Goal: Task Accomplishment & Management: Manage account settings

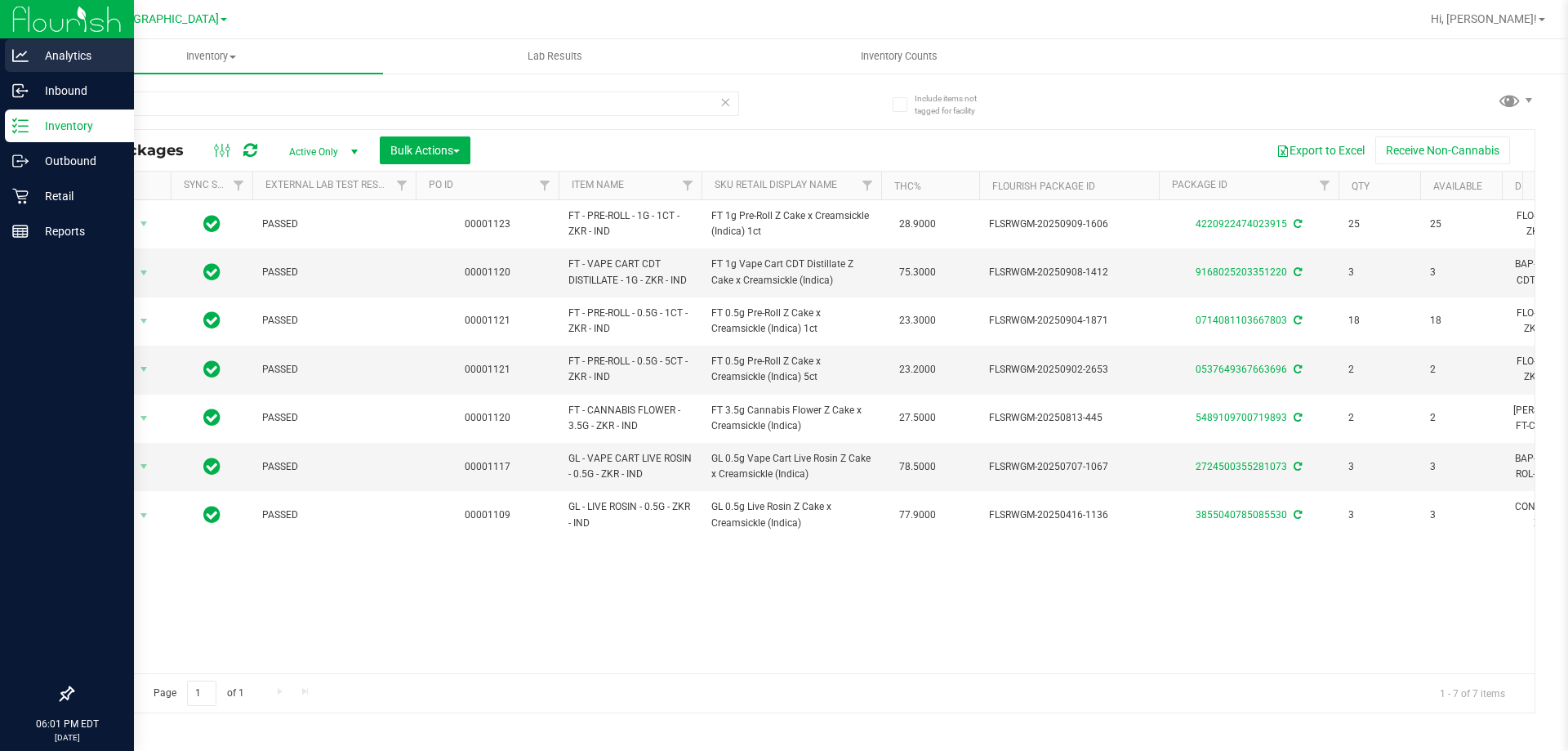
click at [0, 70] on div "Analytics Inbound Inventory Outbound Retail Reports 06:01 PM EDT [DATE] 09/22 P…" at bounding box center [784, 375] width 1568 height 751
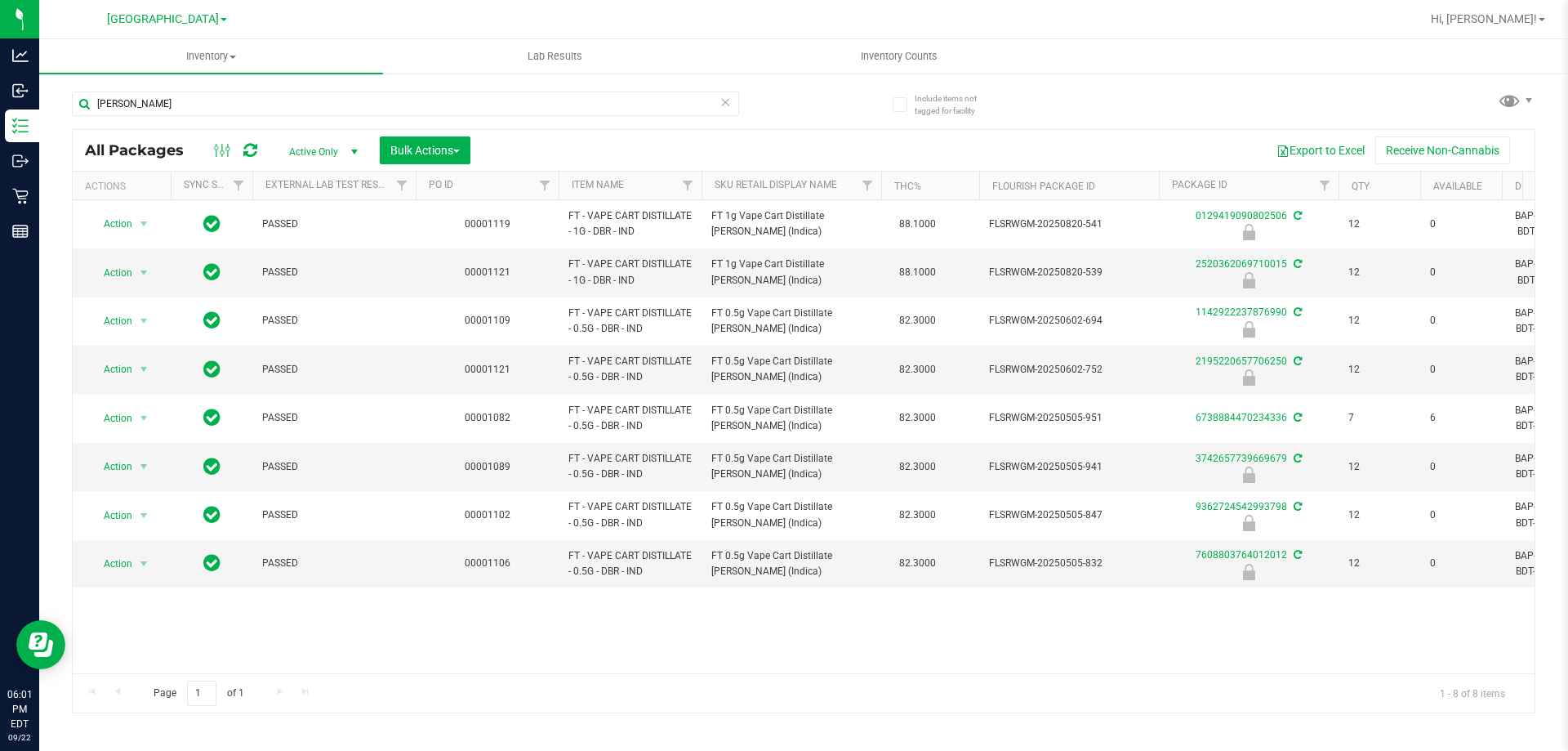
type input "[PERSON_NAME]"
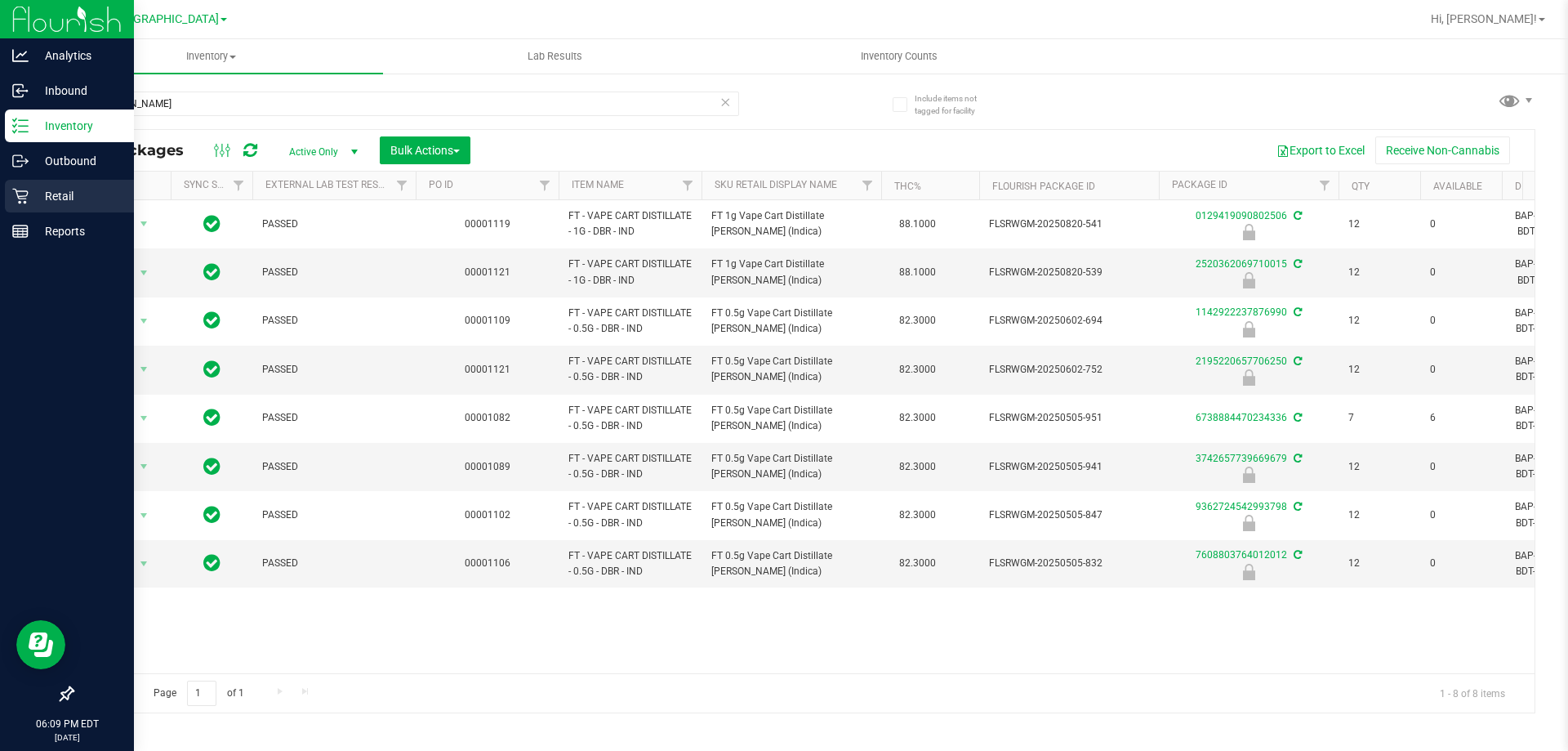
click at [64, 203] on p "Retail" at bounding box center [77, 196] width 98 height 19
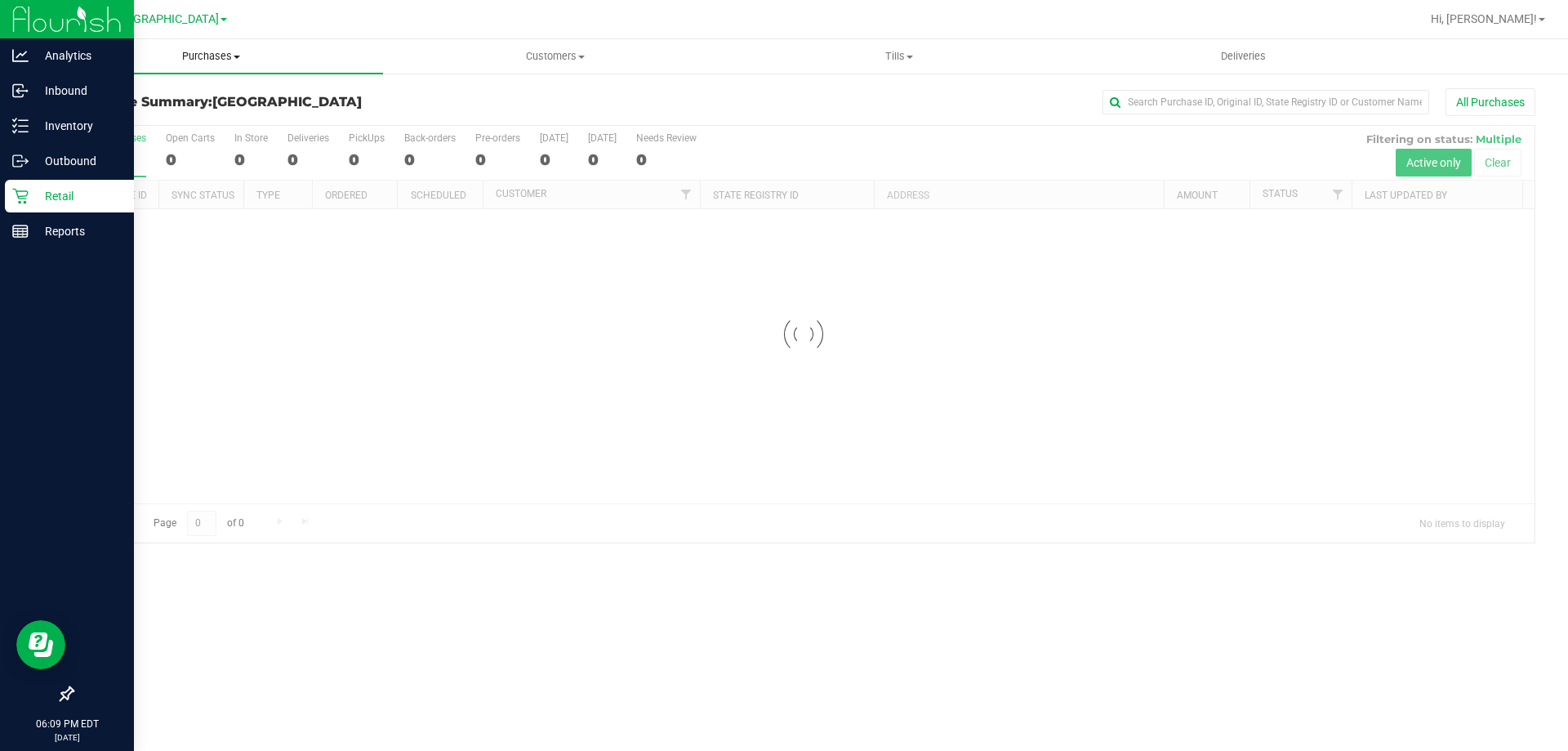
click at [232, 59] on span "Purchases" at bounding box center [210, 56] width 344 height 15
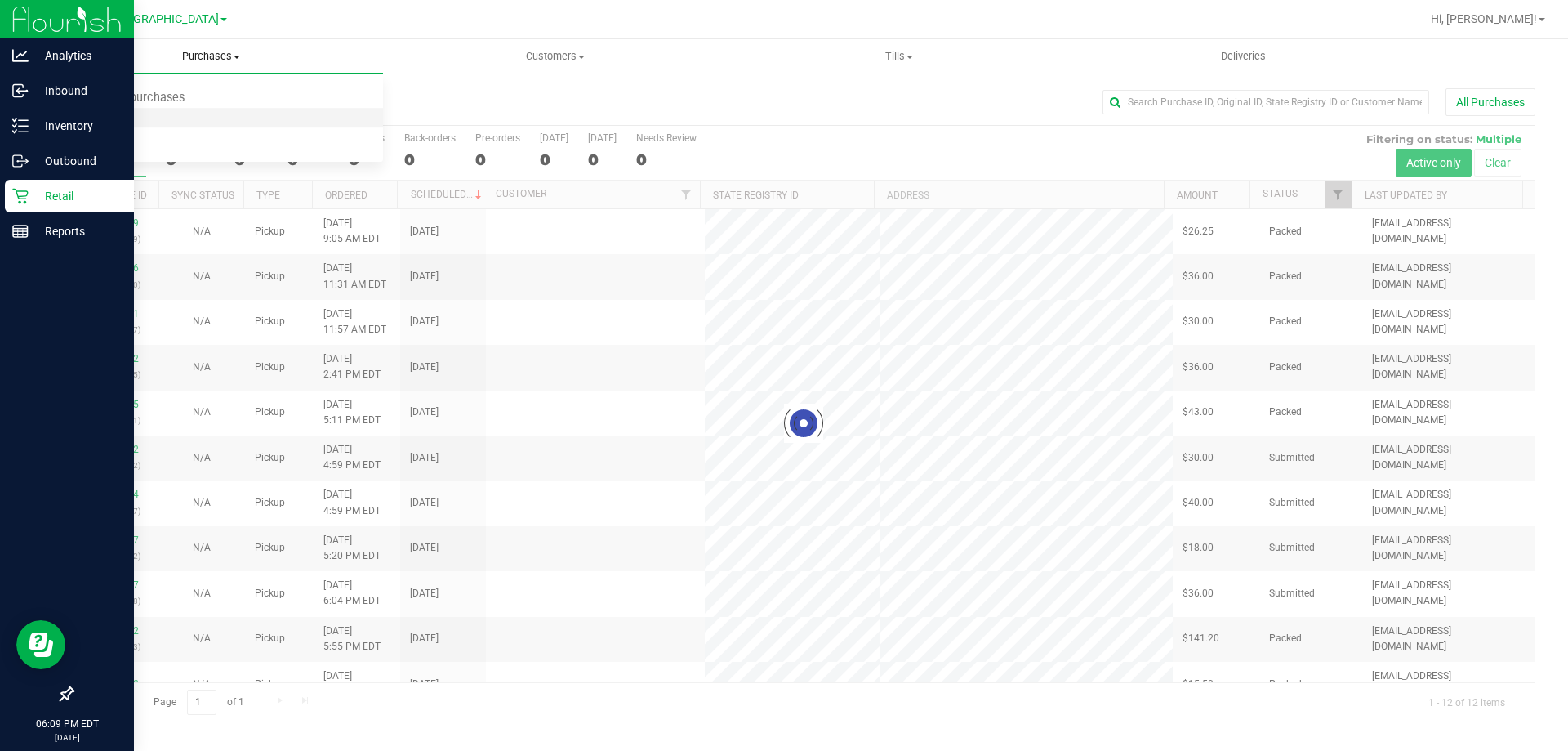
click at [119, 120] on span "Fulfillment" at bounding box center [89, 118] width 102 height 14
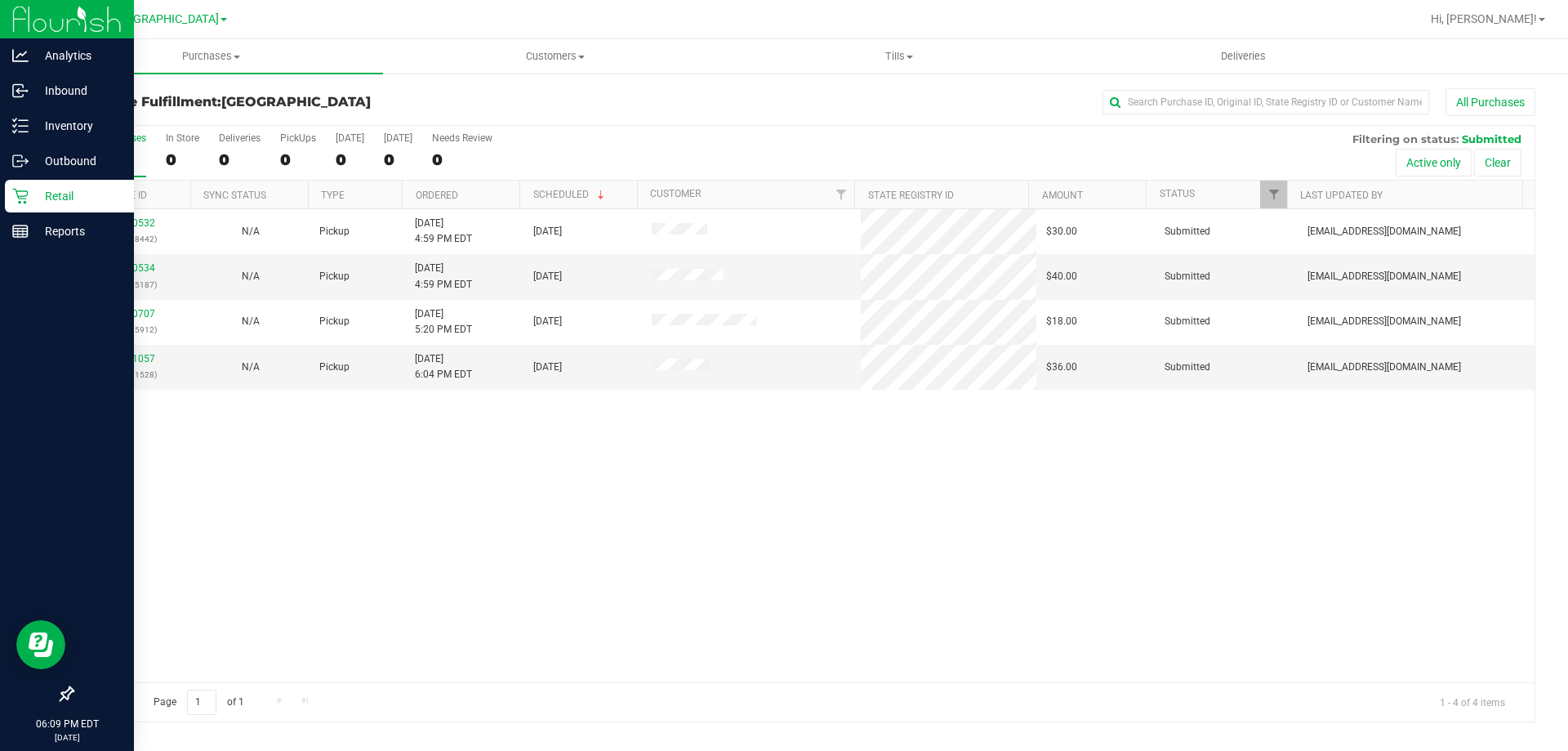
click at [758, 466] on div "11990532 (326808442) N/A Pickup [DATE] 4:59 PM EDT 9/22/2025 $30.00 Submitted […" at bounding box center [803, 446] width 1462 height 473
click at [118, 267] on link "11990534" at bounding box center [132, 268] width 46 height 12
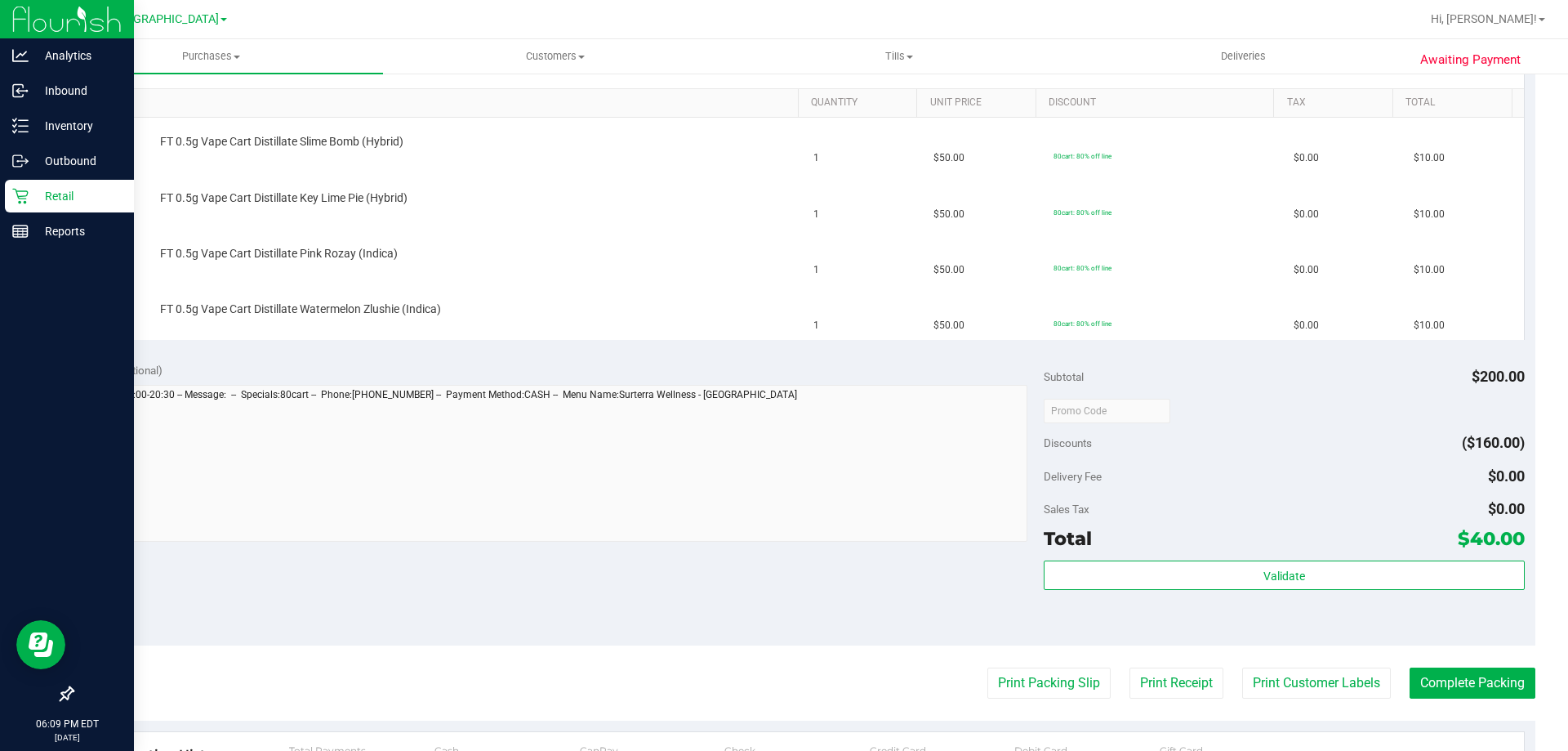
scroll to position [408, 0]
click at [994, 673] on button "Print Packing Slip" at bounding box center [1049, 680] width 123 height 31
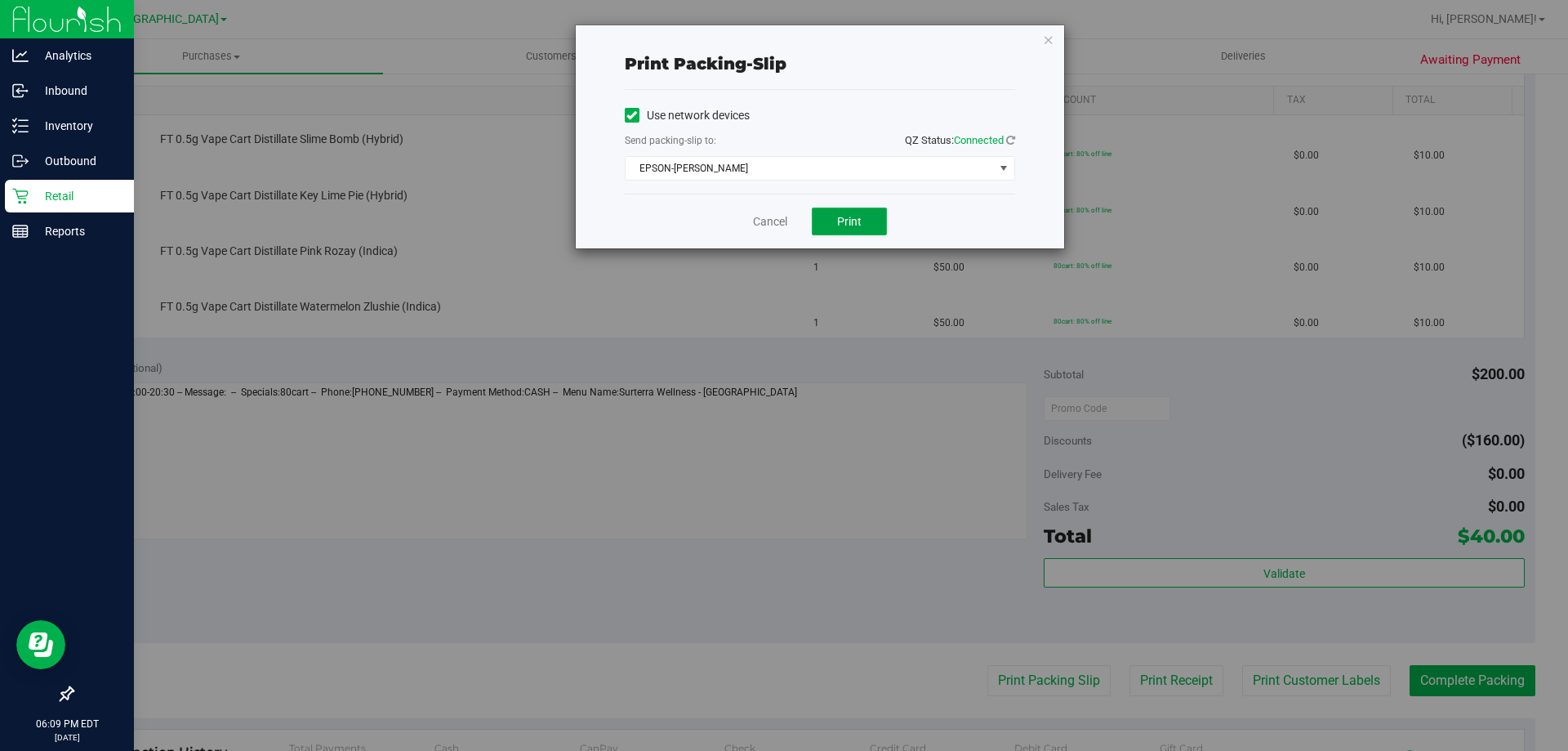
click at [861, 229] on button "Print" at bounding box center [850, 221] width 76 height 28
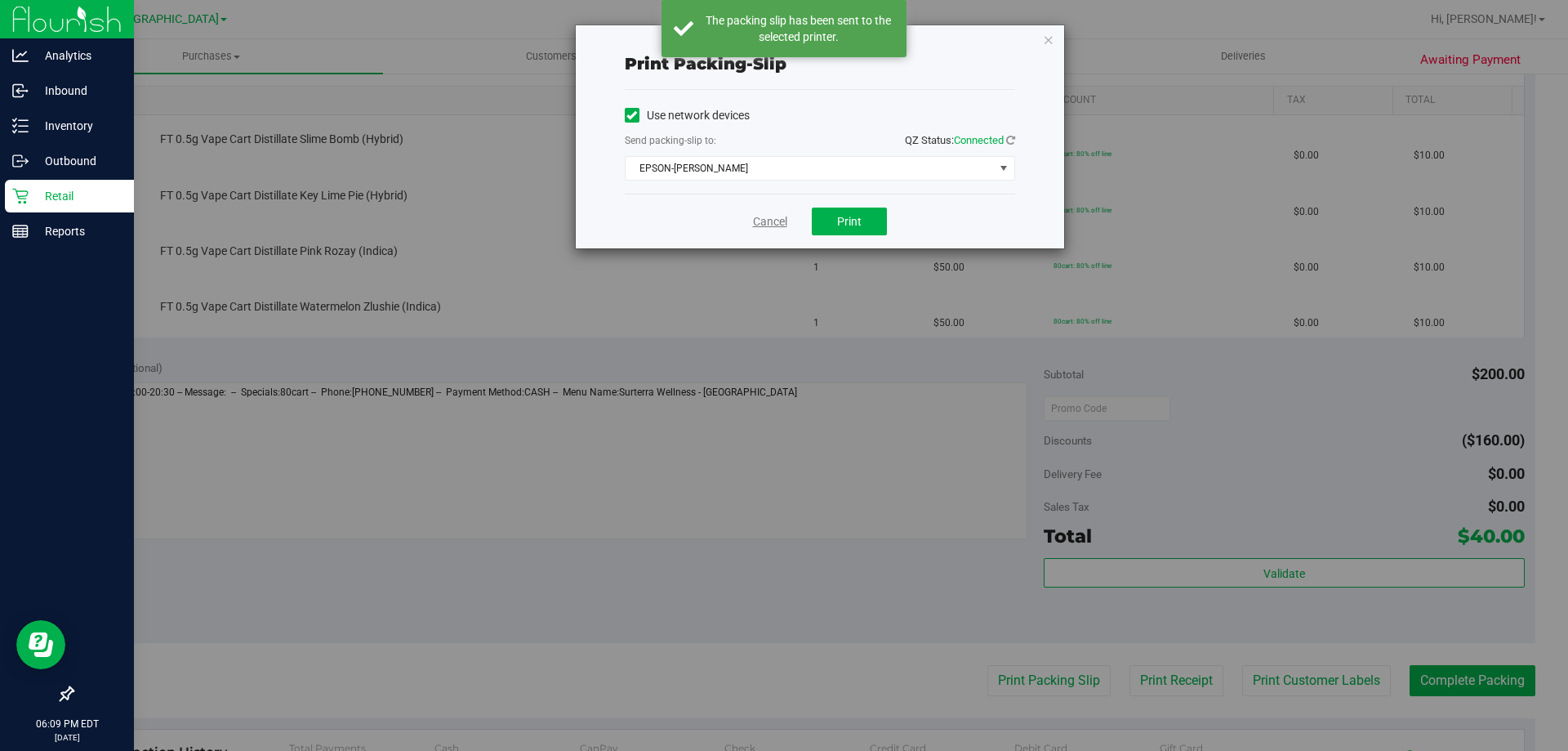
click at [762, 216] on link "Cancel" at bounding box center [769, 222] width 34 height 17
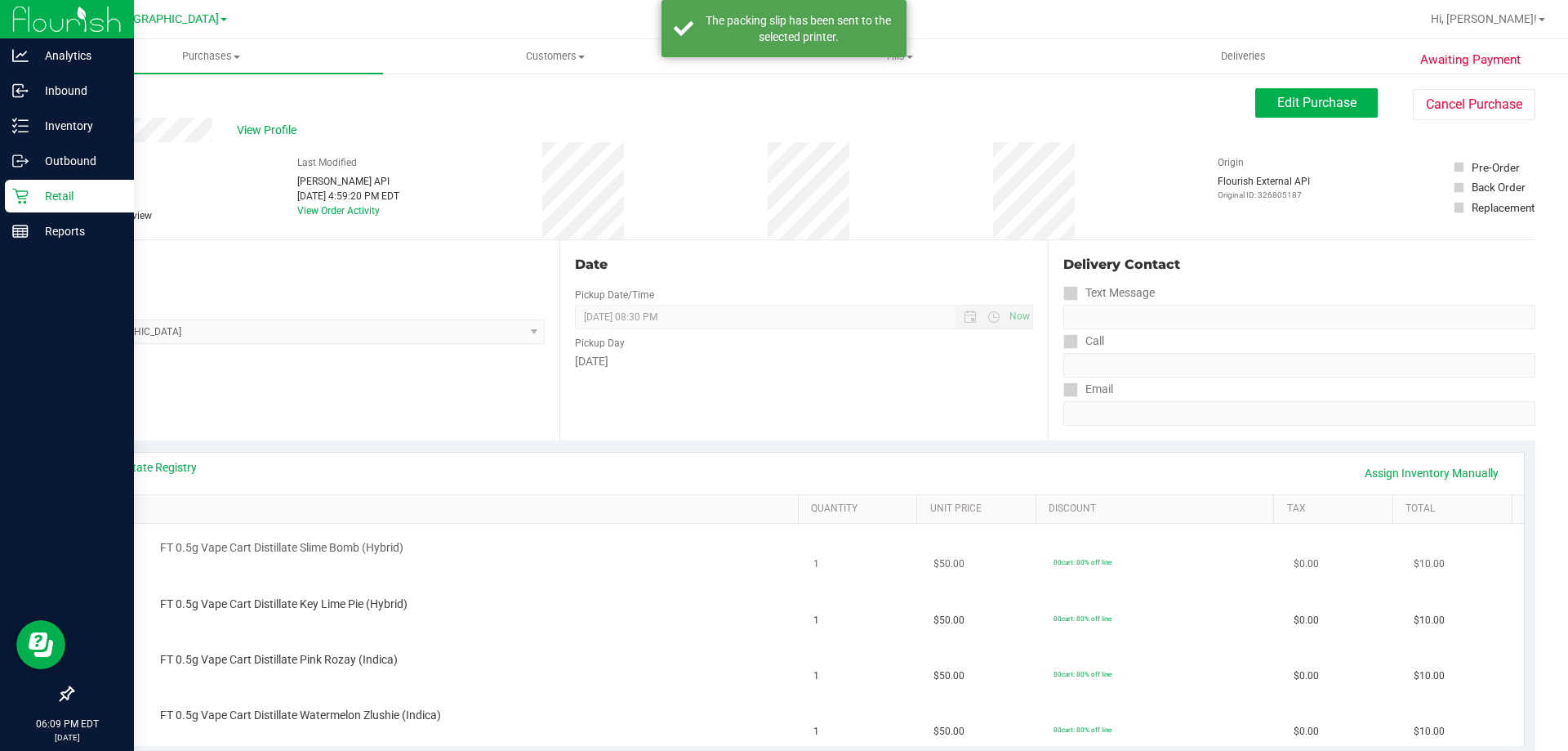
scroll to position [164, 0]
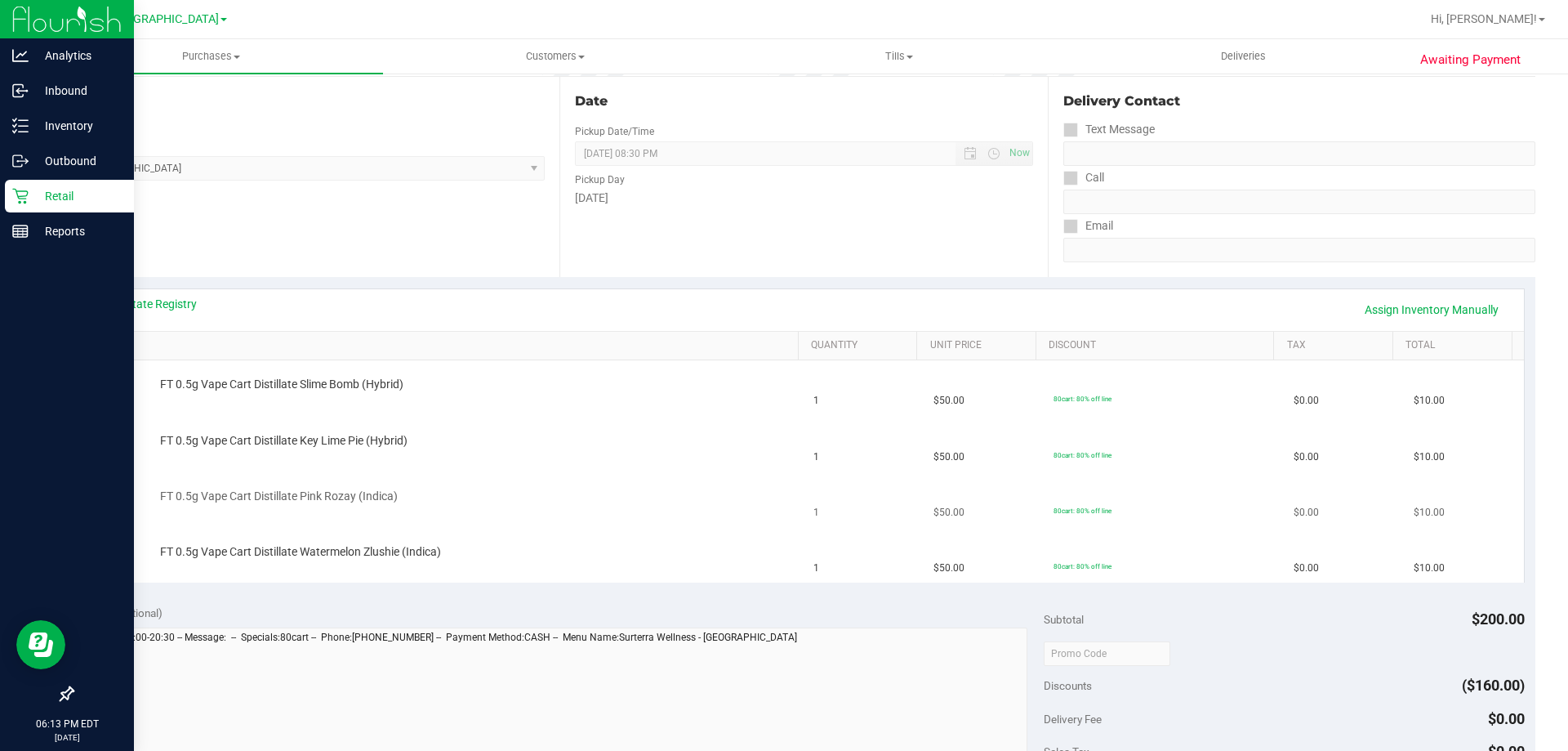
click at [707, 475] on td "FT 0.5g Vape Cart Distillate Pink Rozay (Indica)" at bounding box center [444, 499] width 720 height 55
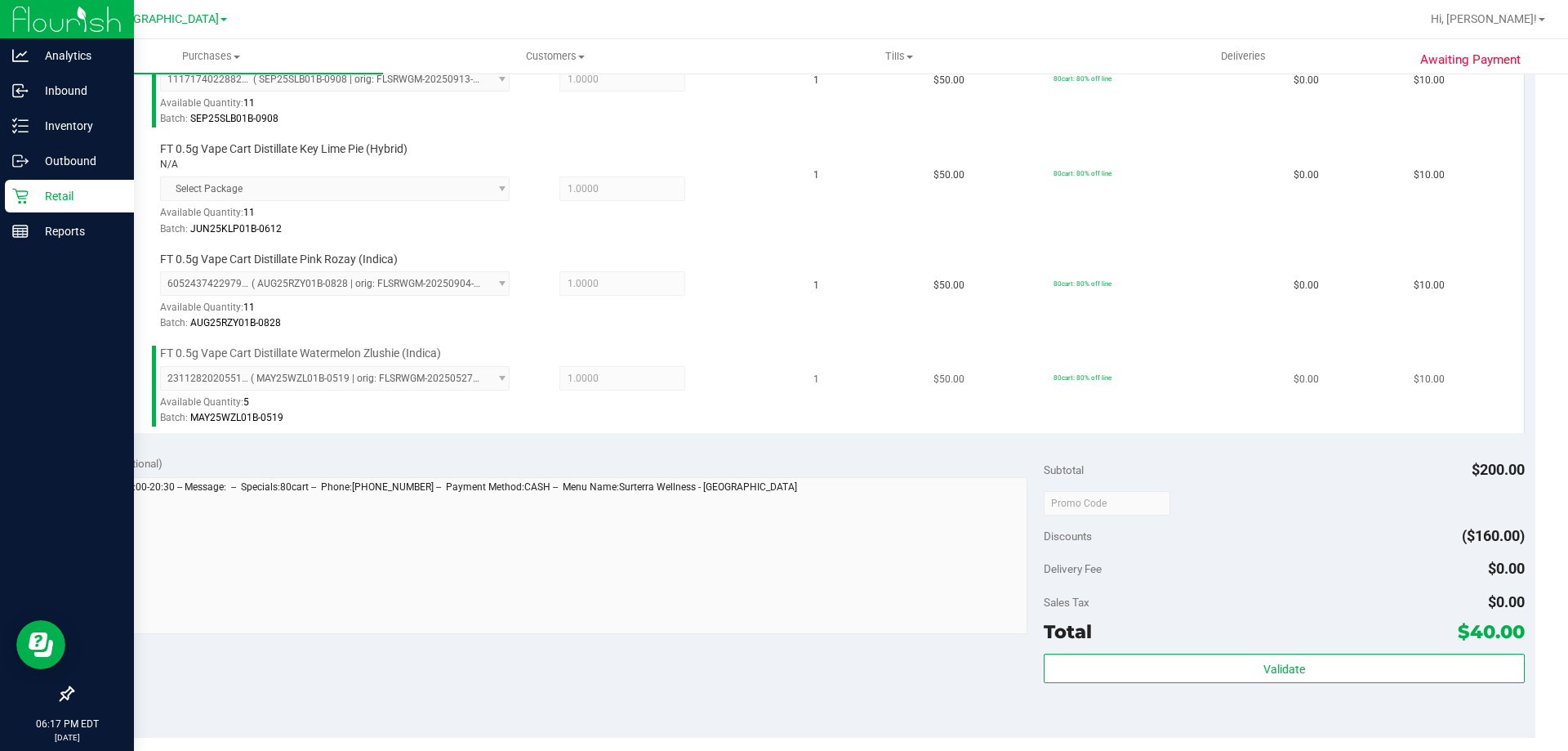
scroll to position [490, 0]
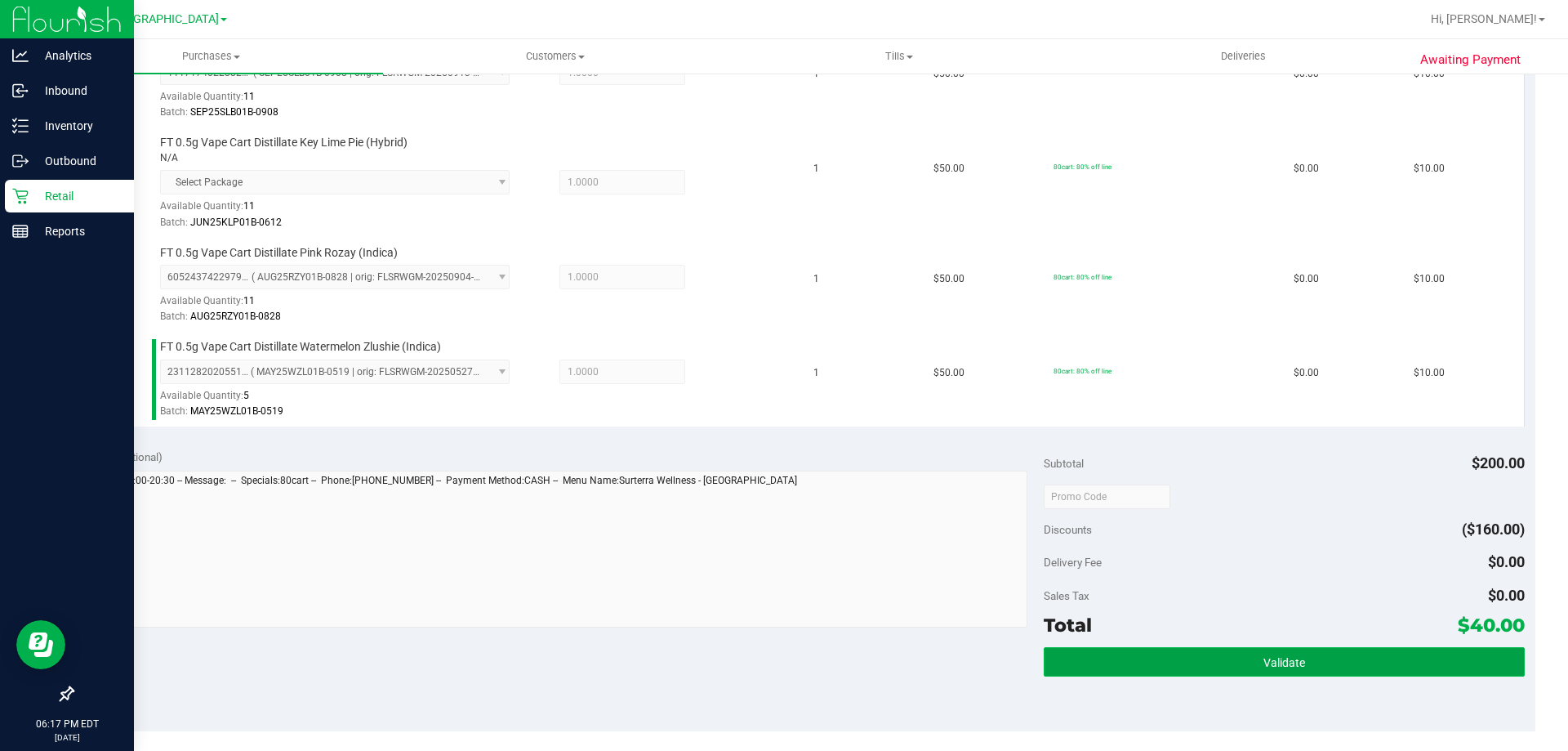
click at [1165, 663] on button "Validate" at bounding box center [1284, 662] width 481 height 29
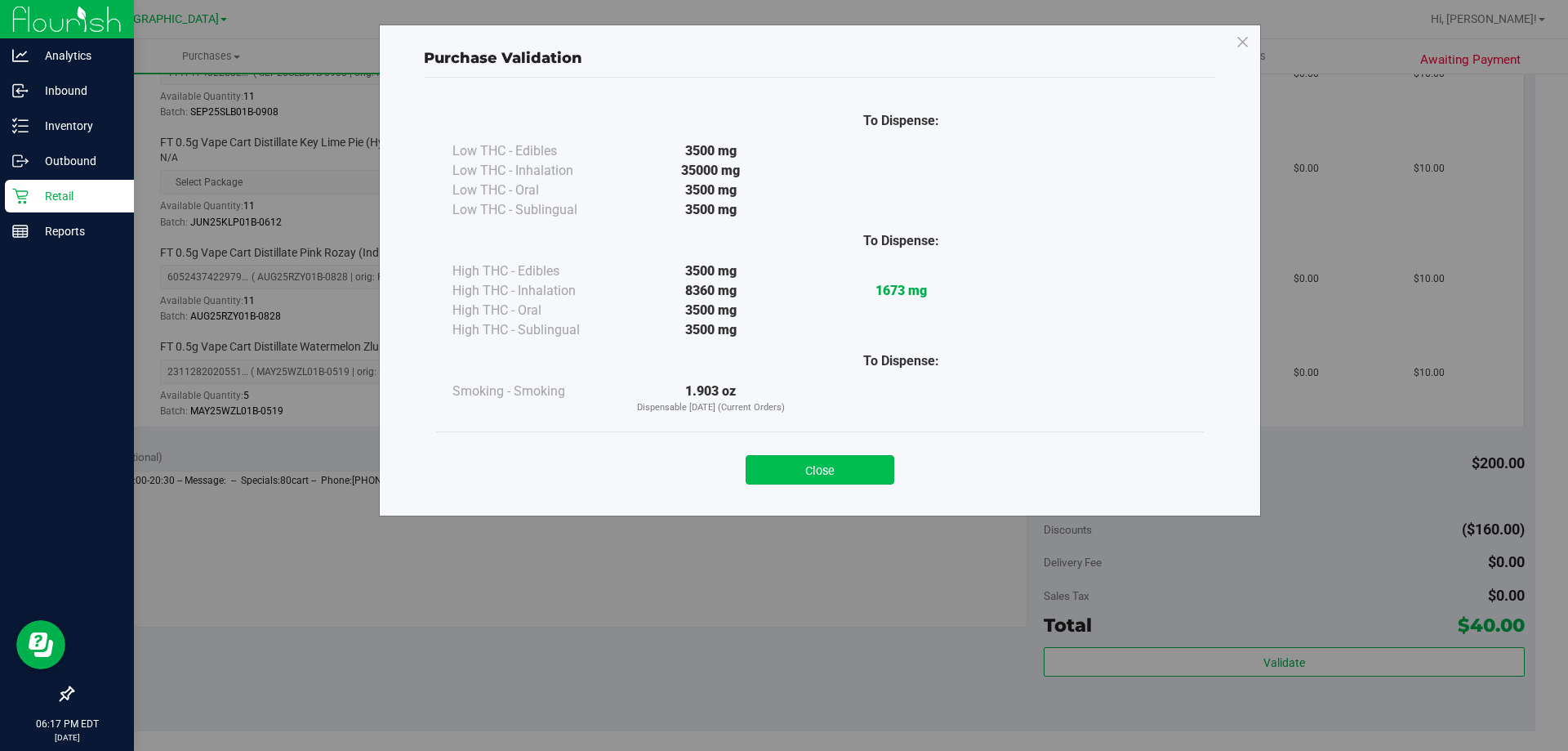
click at [847, 466] on button "Close" at bounding box center [820, 469] width 148 height 29
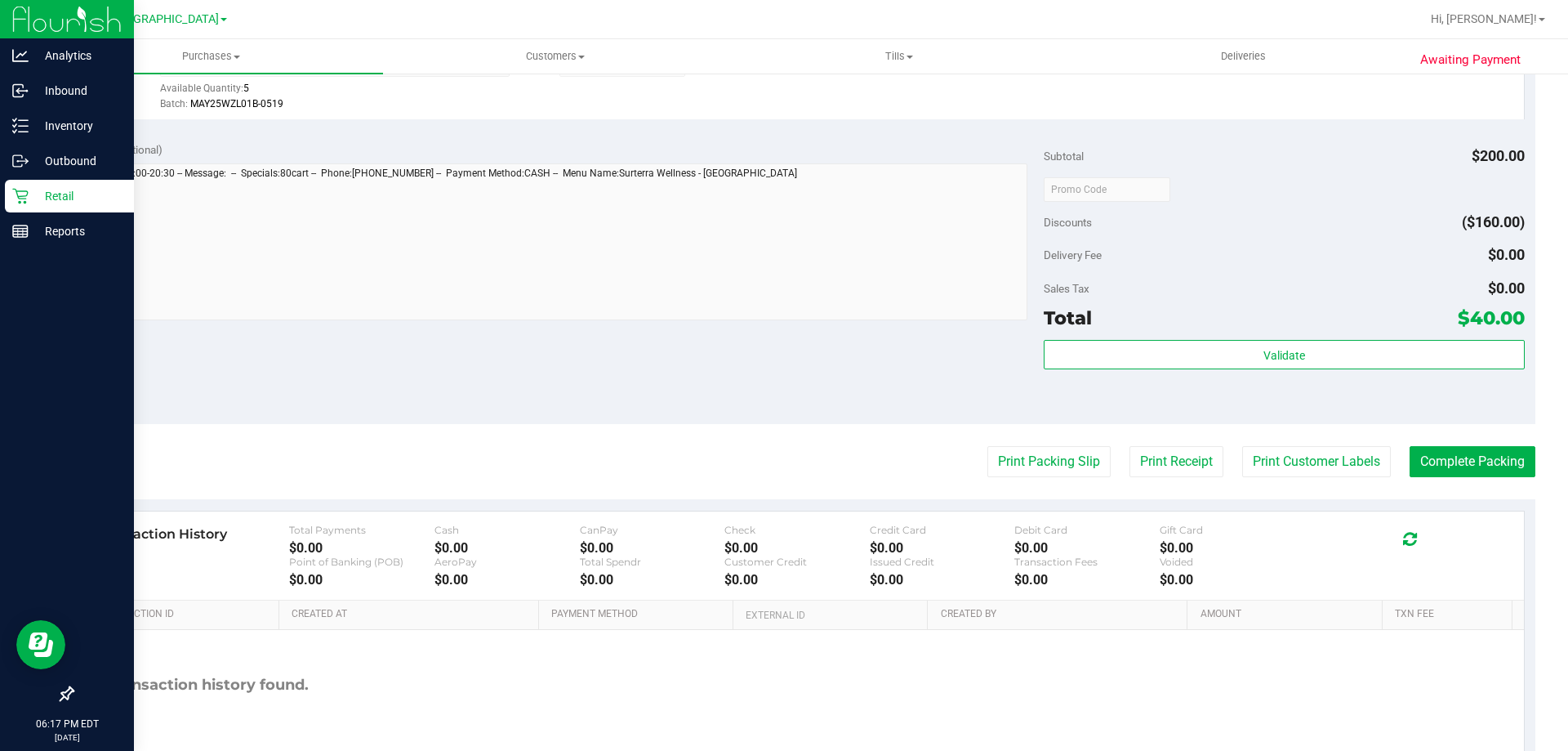
scroll to position [884, 0]
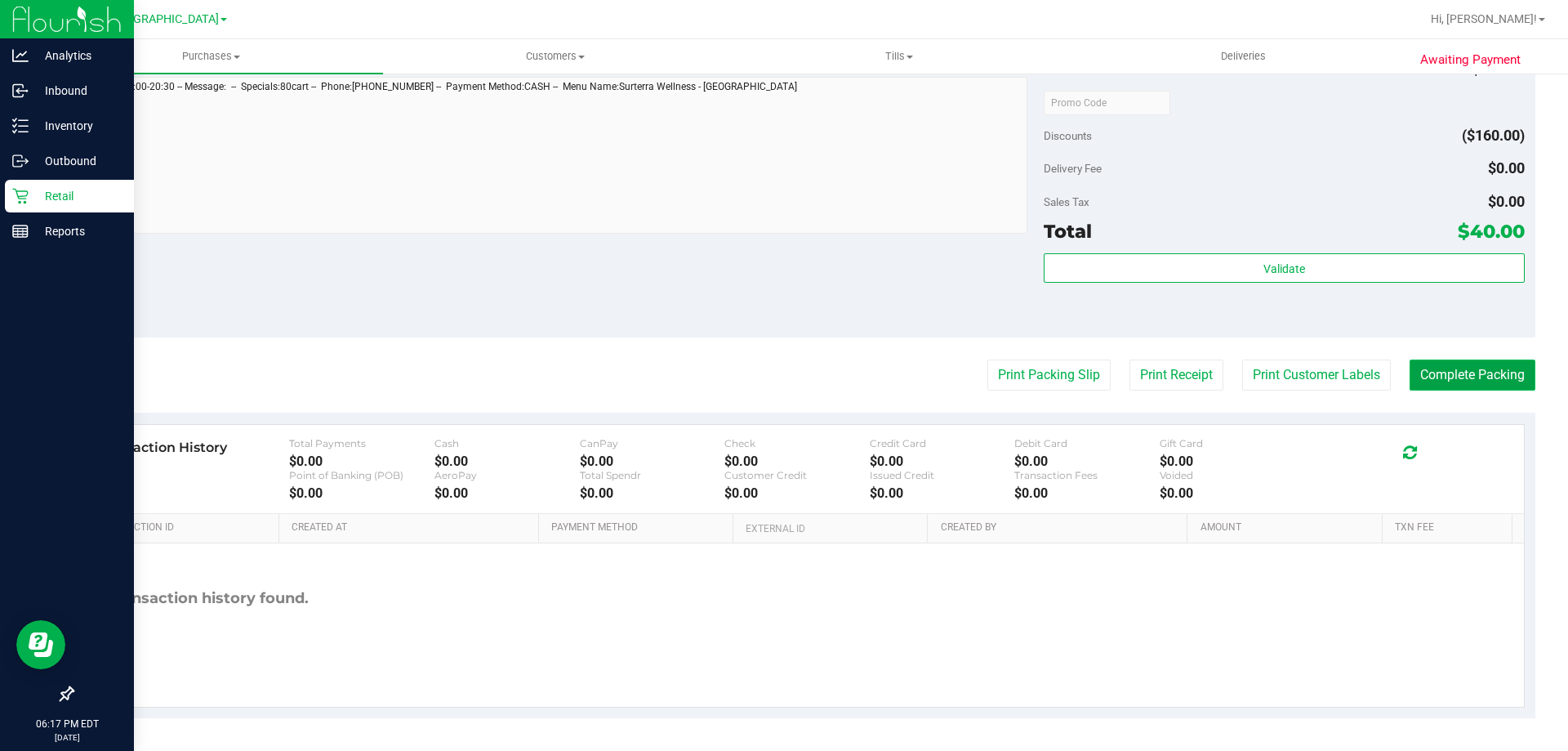
click at [1450, 373] on button "Complete Packing" at bounding box center [1473, 375] width 126 height 31
click at [1450, 373] on button "Complete Packing" at bounding box center [1465, 375] width 139 height 31
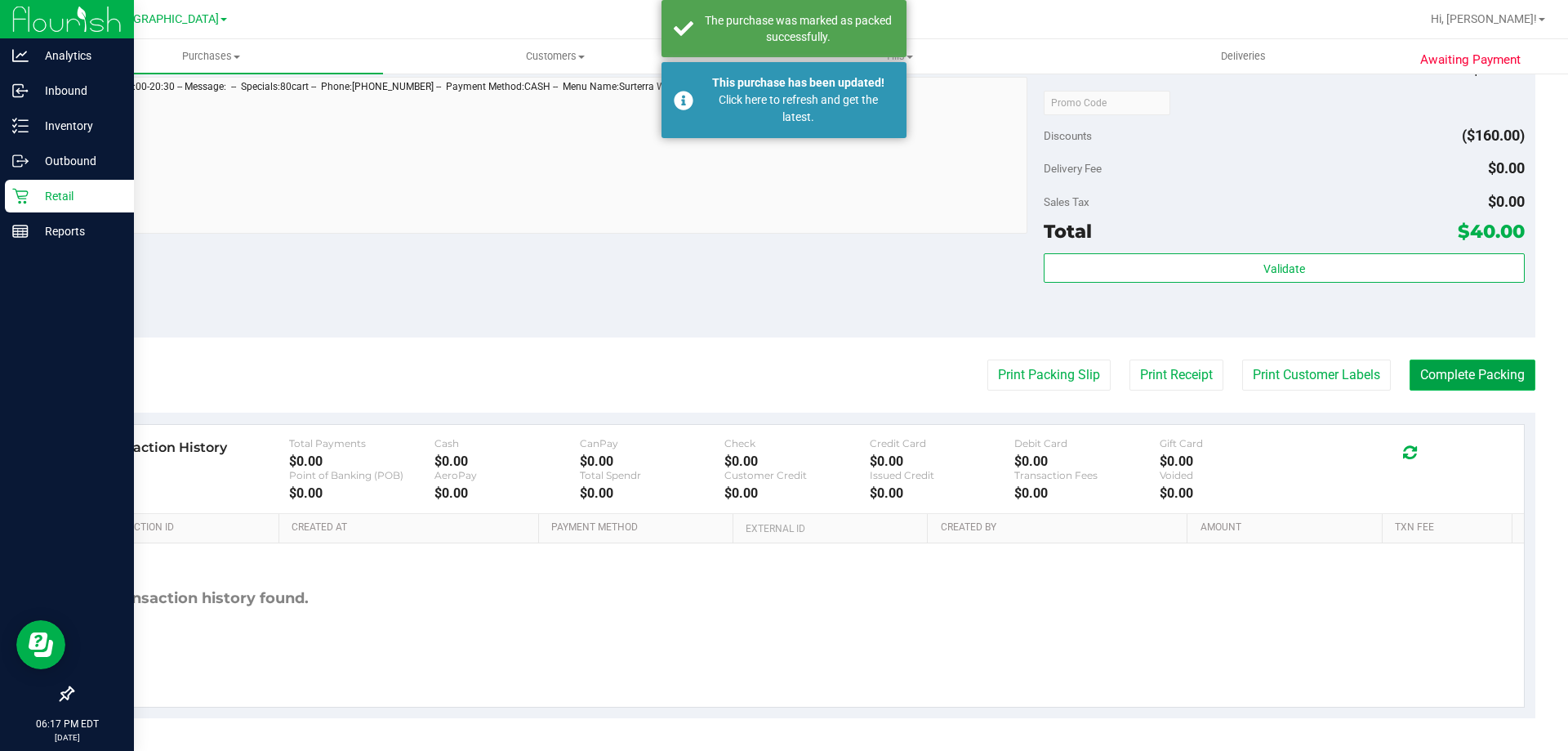
click at [1466, 366] on button "Complete Packing" at bounding box center [1473, 375] width 126 height 31
click at [1466, 366] on button "Complete Packing" at bounding box center [1465, 375] width 139 height 31
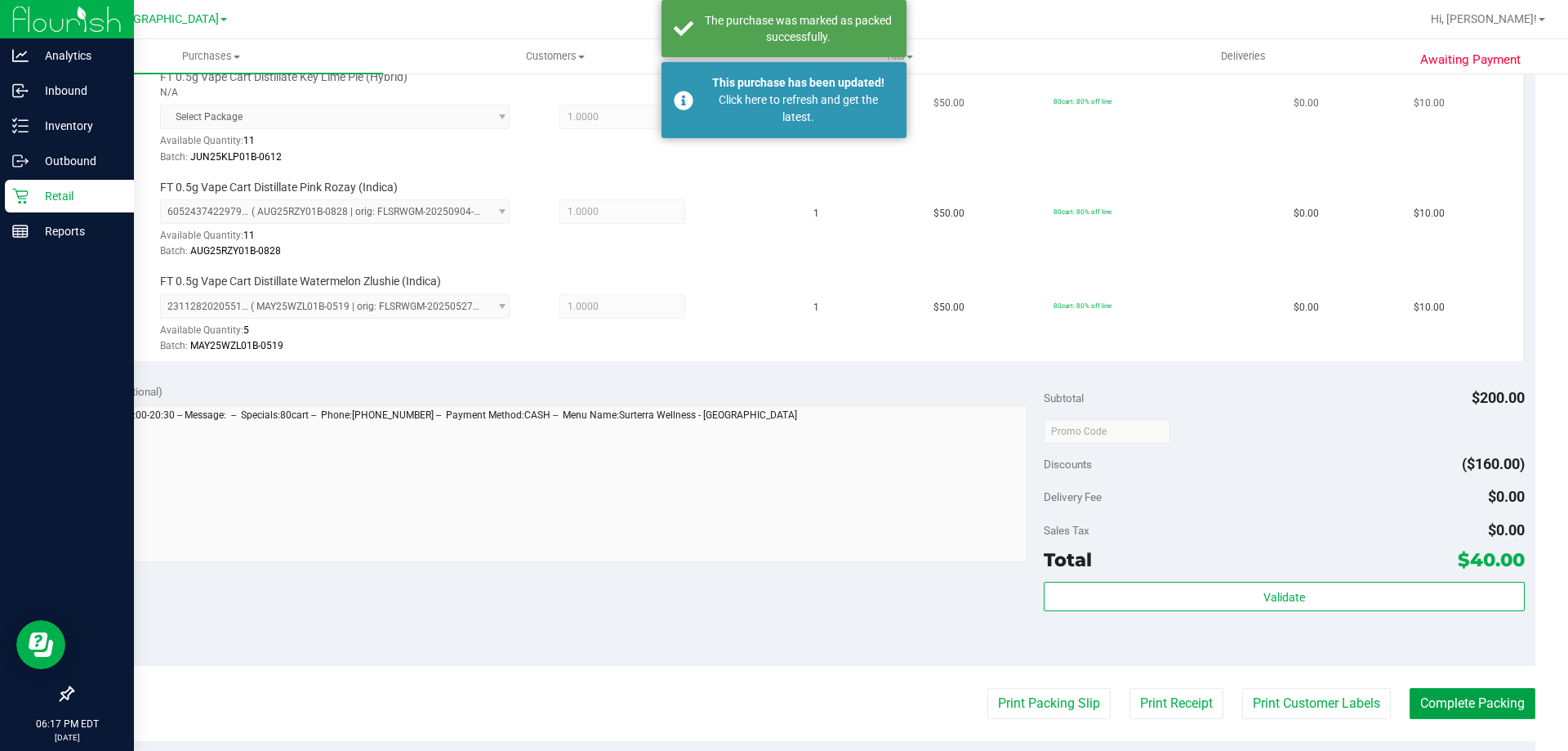
scroll to position [476, 0]
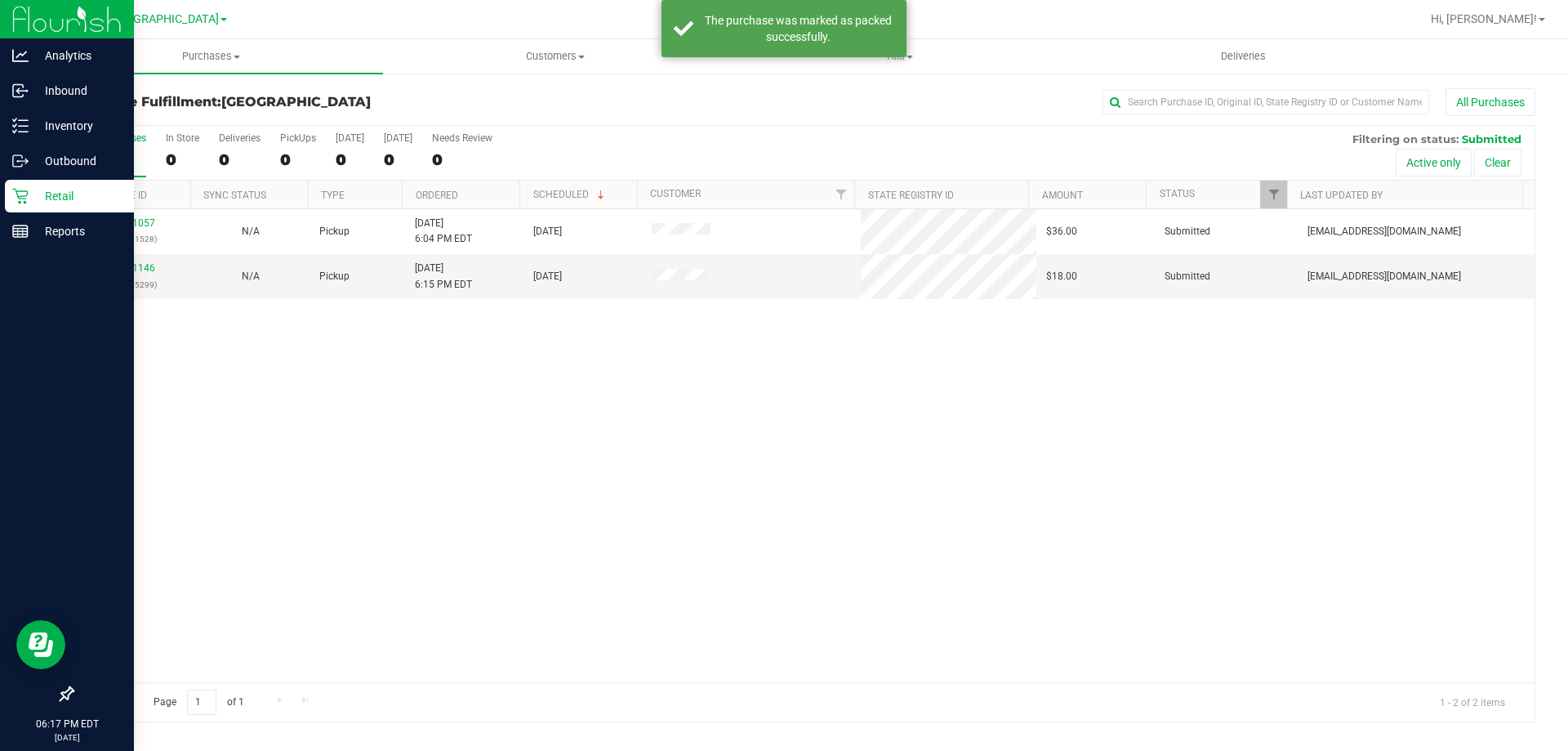
click at [45, 195] on p "Retail" at bounding box center [77, 196] width 98 height 19
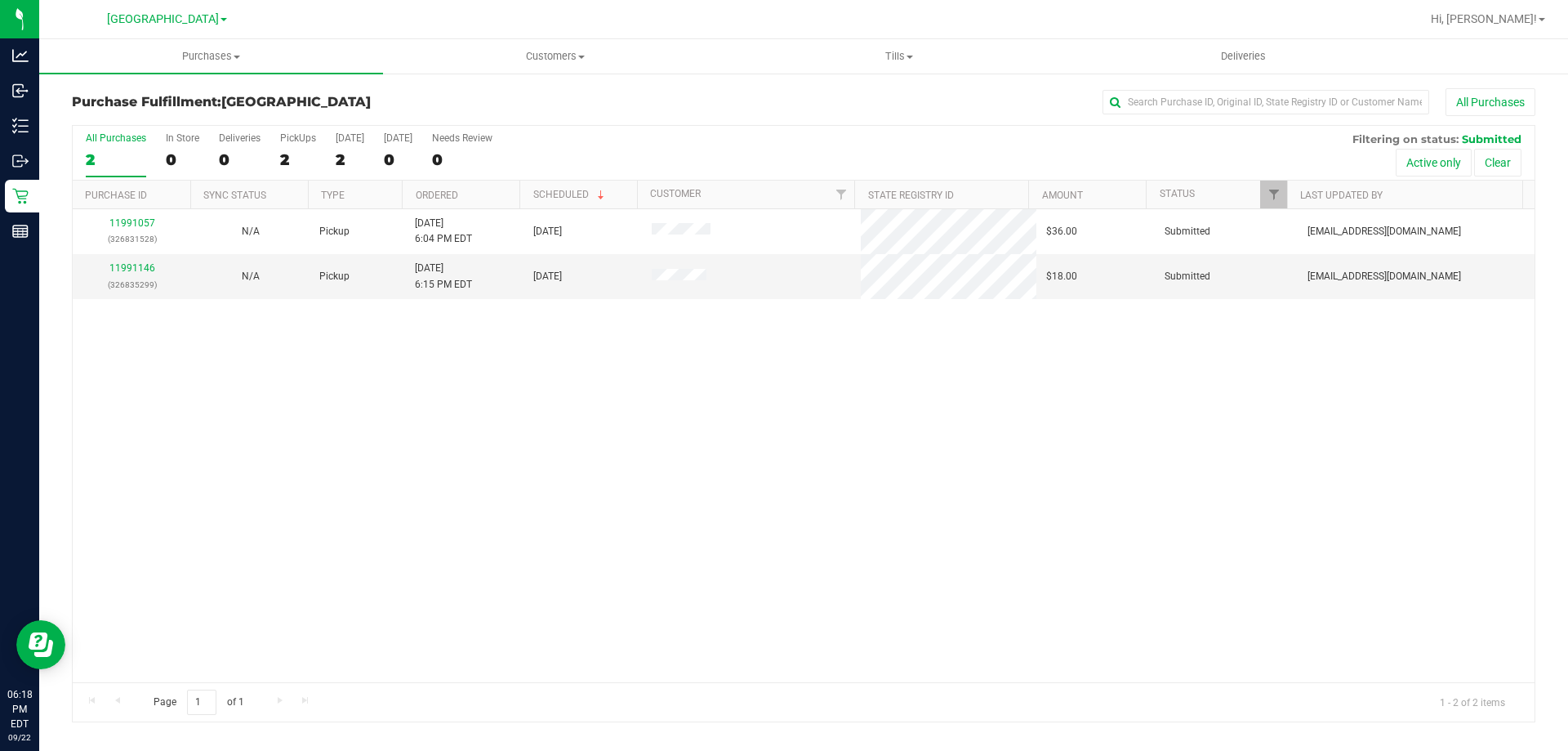
click at [677, 382] on div "11991057 (326831528) N/A Pickup [DATE] 6:04 PM EDT 9/22/2025 $36.00 Submitted […" at bounding box center [803, 446] width 1462 height 473
click at [144, 267] on link "11991146" at bounding box center [132, 268] width 46 height 12
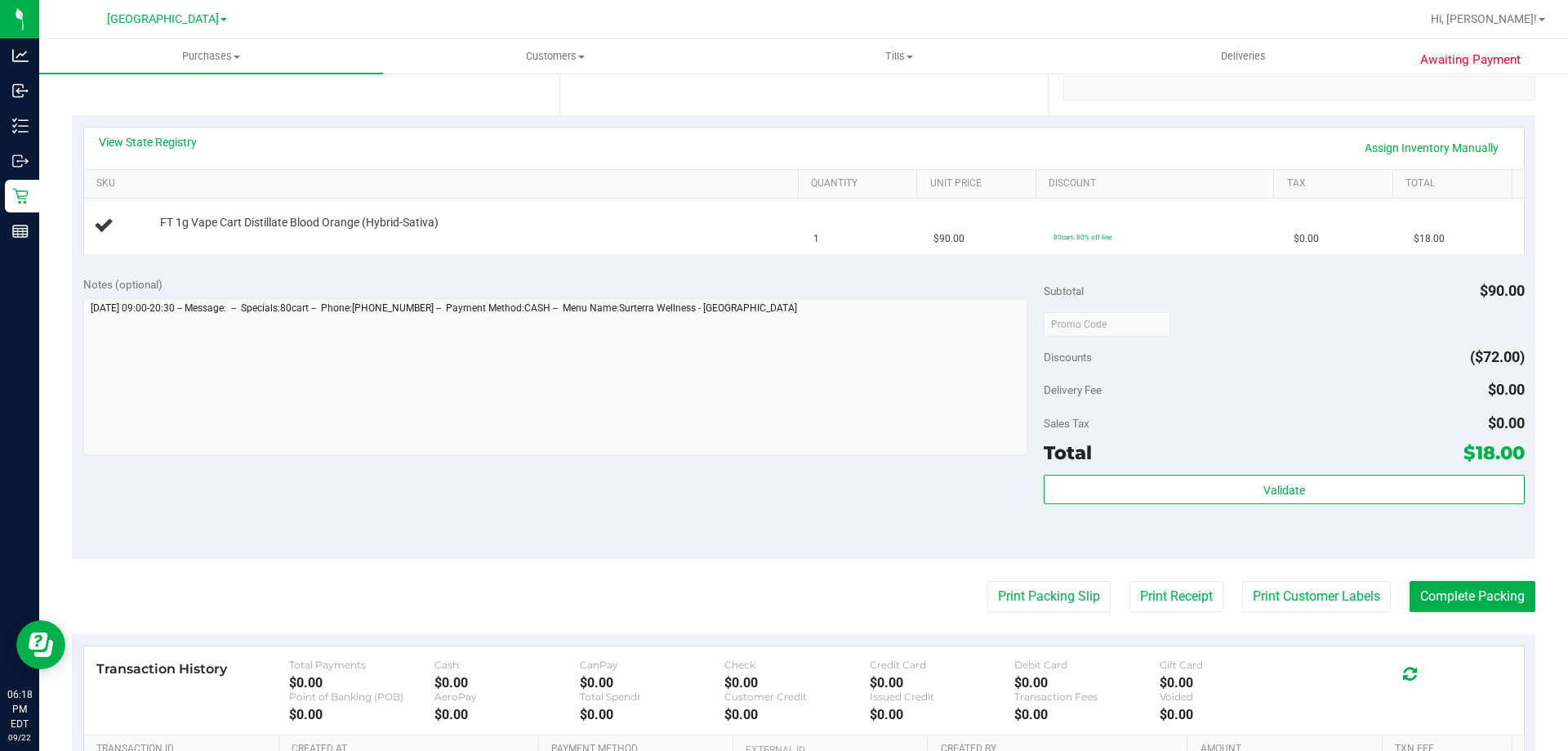
scroll to position [327, 0]
click at [1019, 593] on button "Print Packing Slip" at bounding box center [1049, 595] width 123 height 31
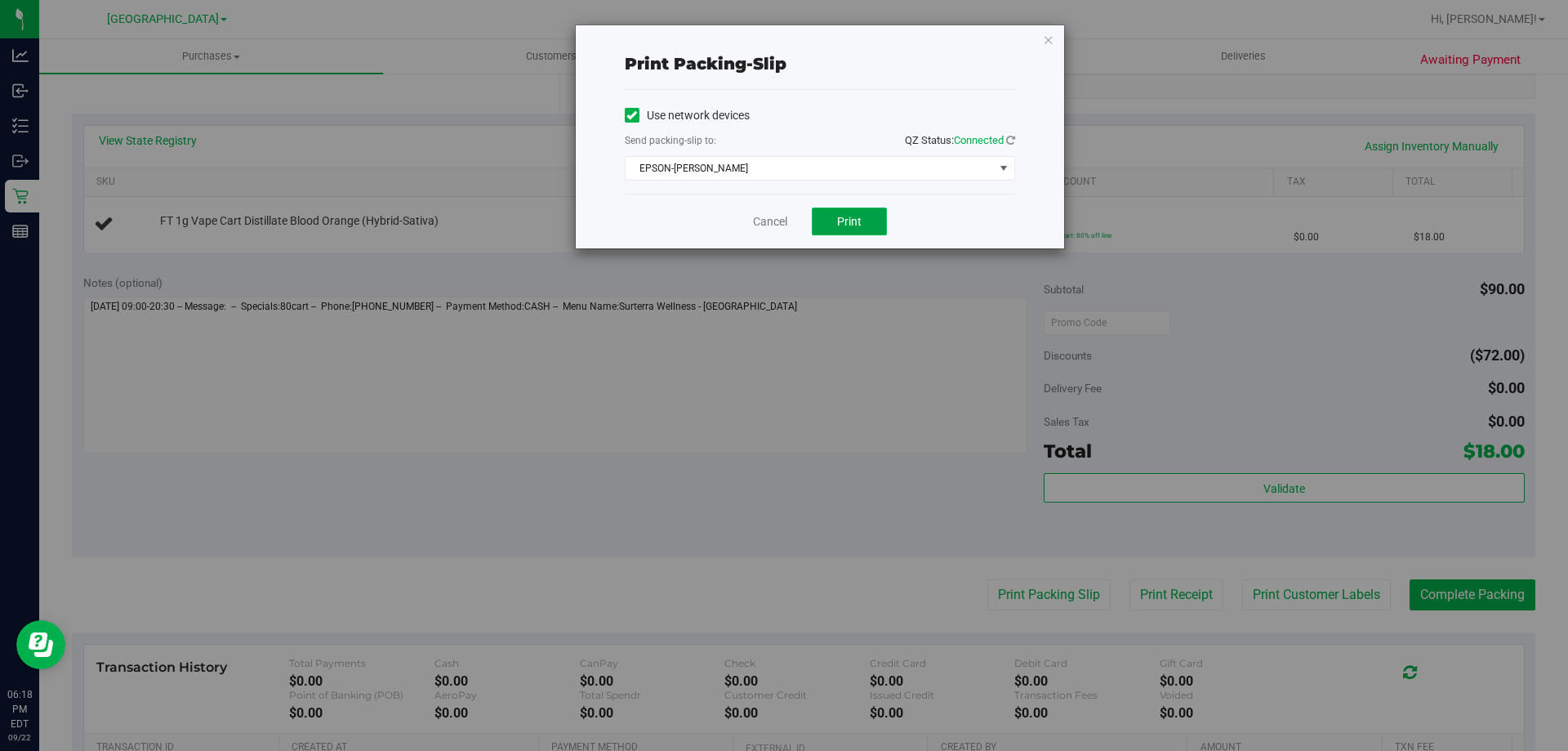
click at [833, 230] on button "Print" at bounding box center [850, 221] width 76 height 28
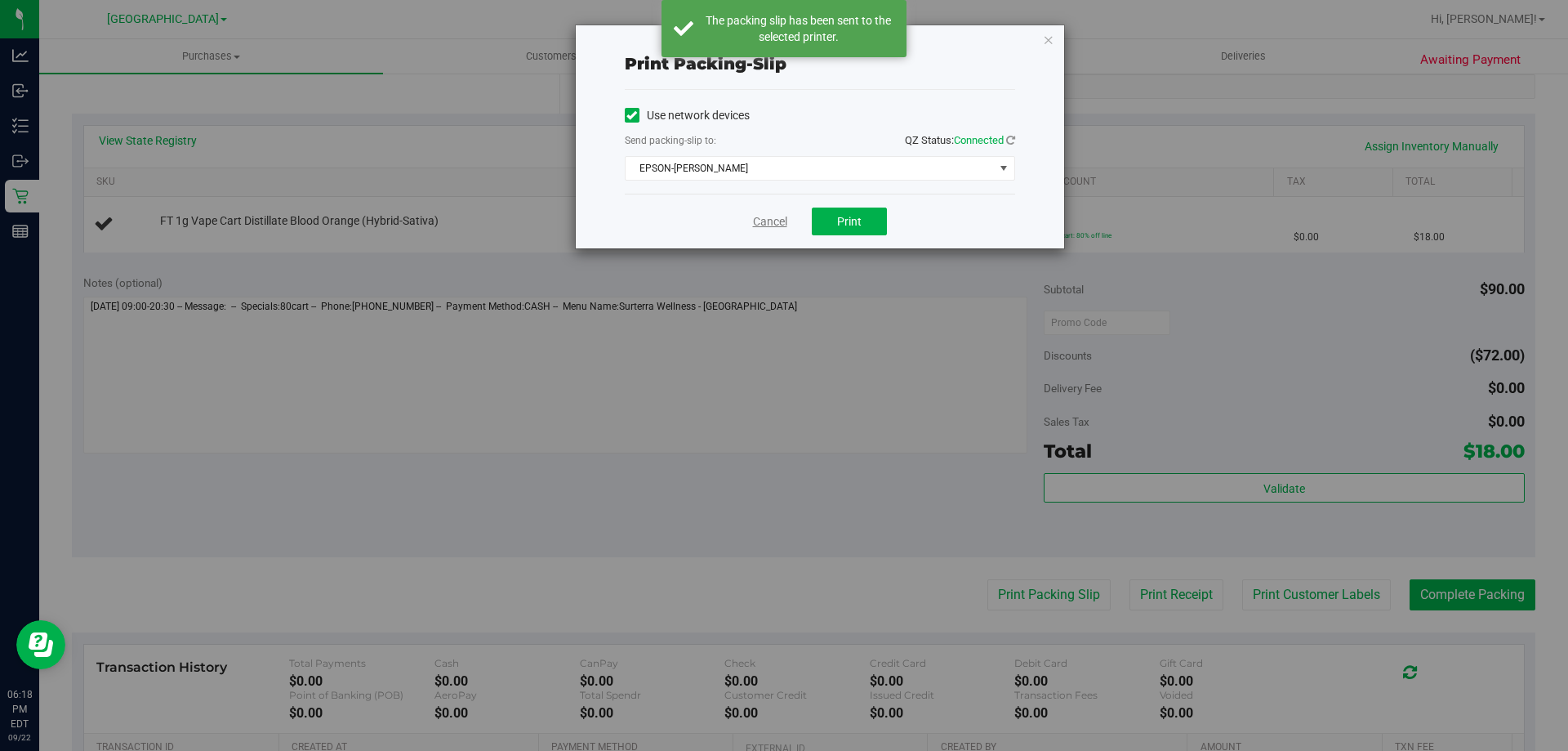
click at [756, 222] on link "Cancel" at bounding box center [769, 222] width 34 height 17
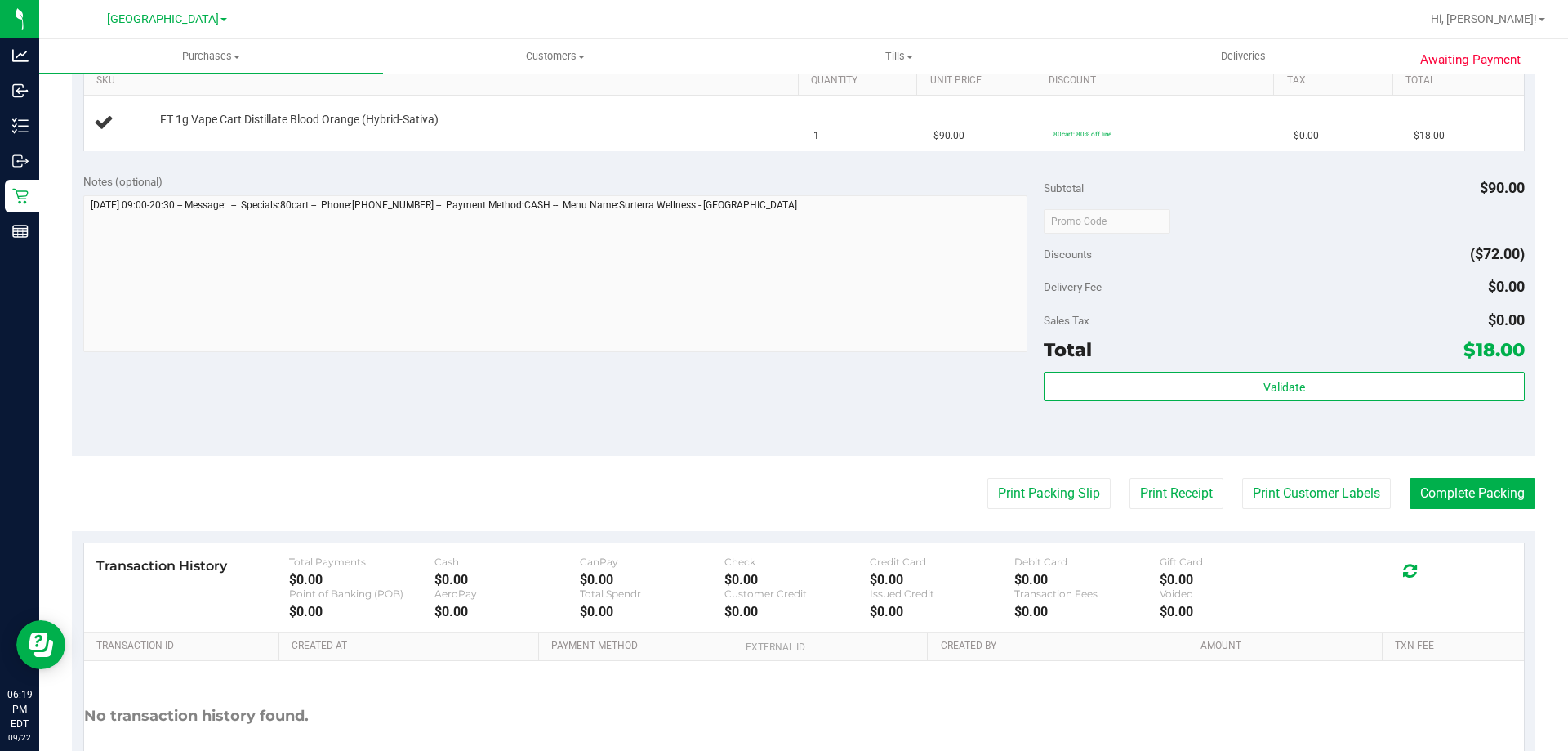
scroll to position [220, 0]
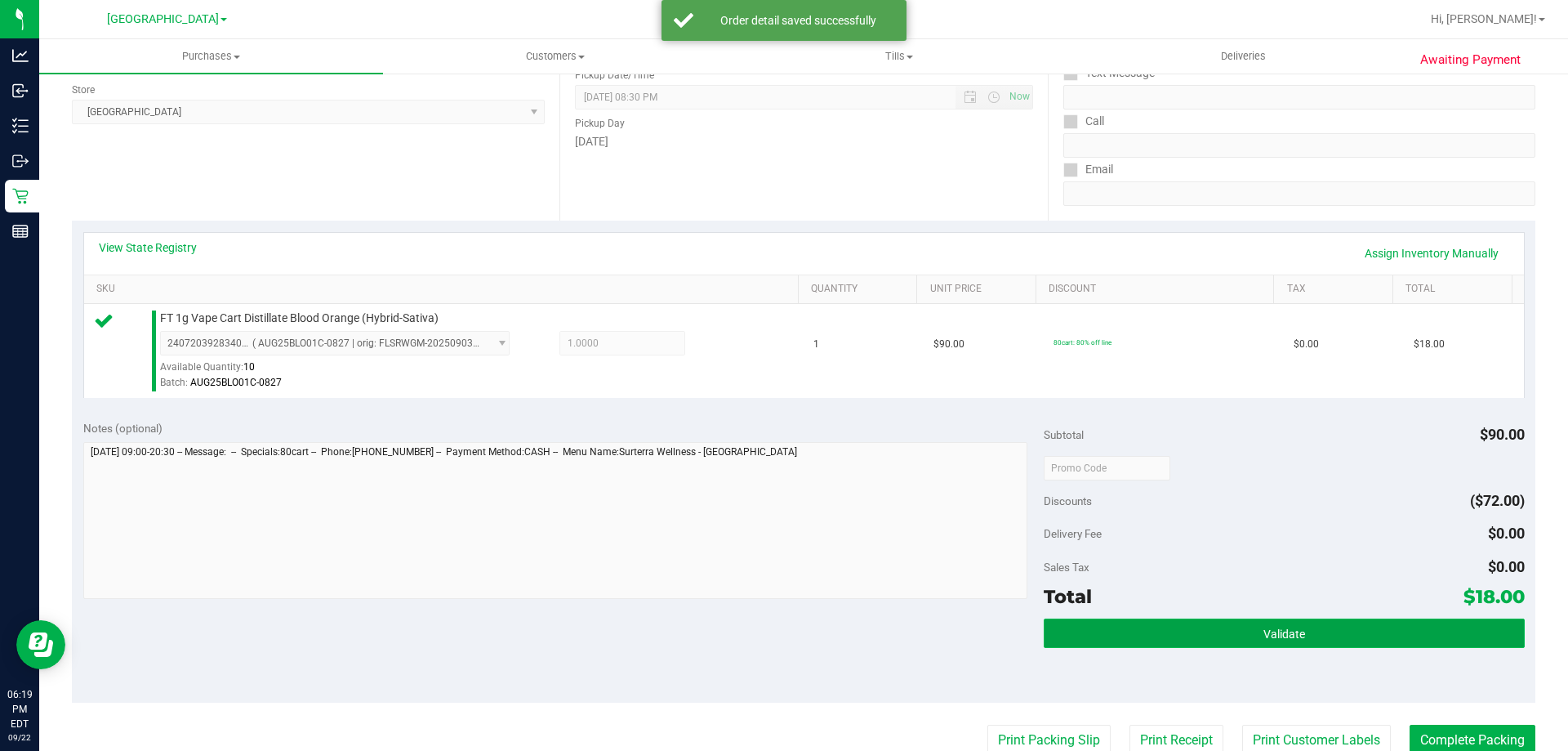
click at [1204, 619] on button "Validate" at bounding box center [1284, 633] width 481 height 29
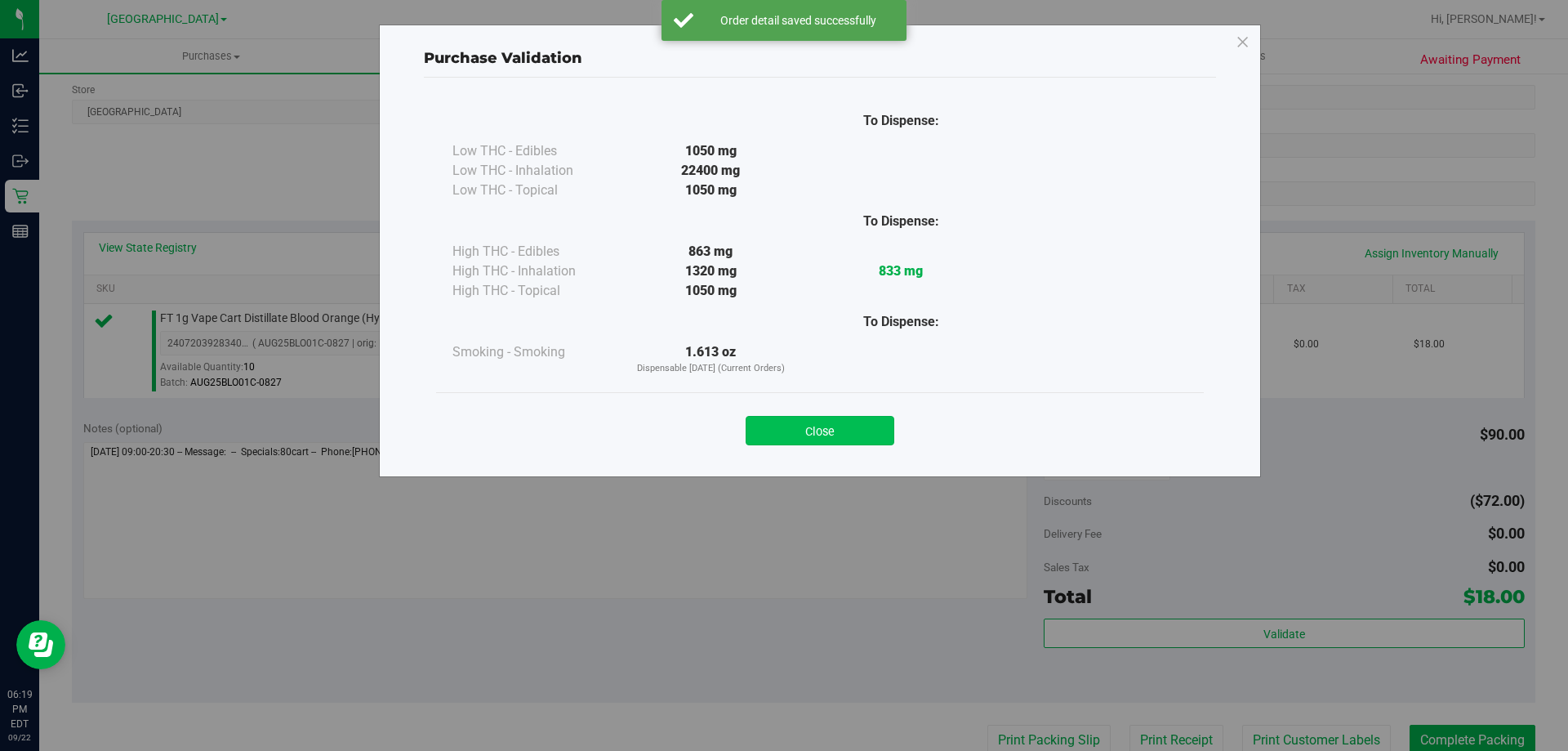
click at [771, 419] on button "Close" at bounding box center [820, 430] width 148 height 29
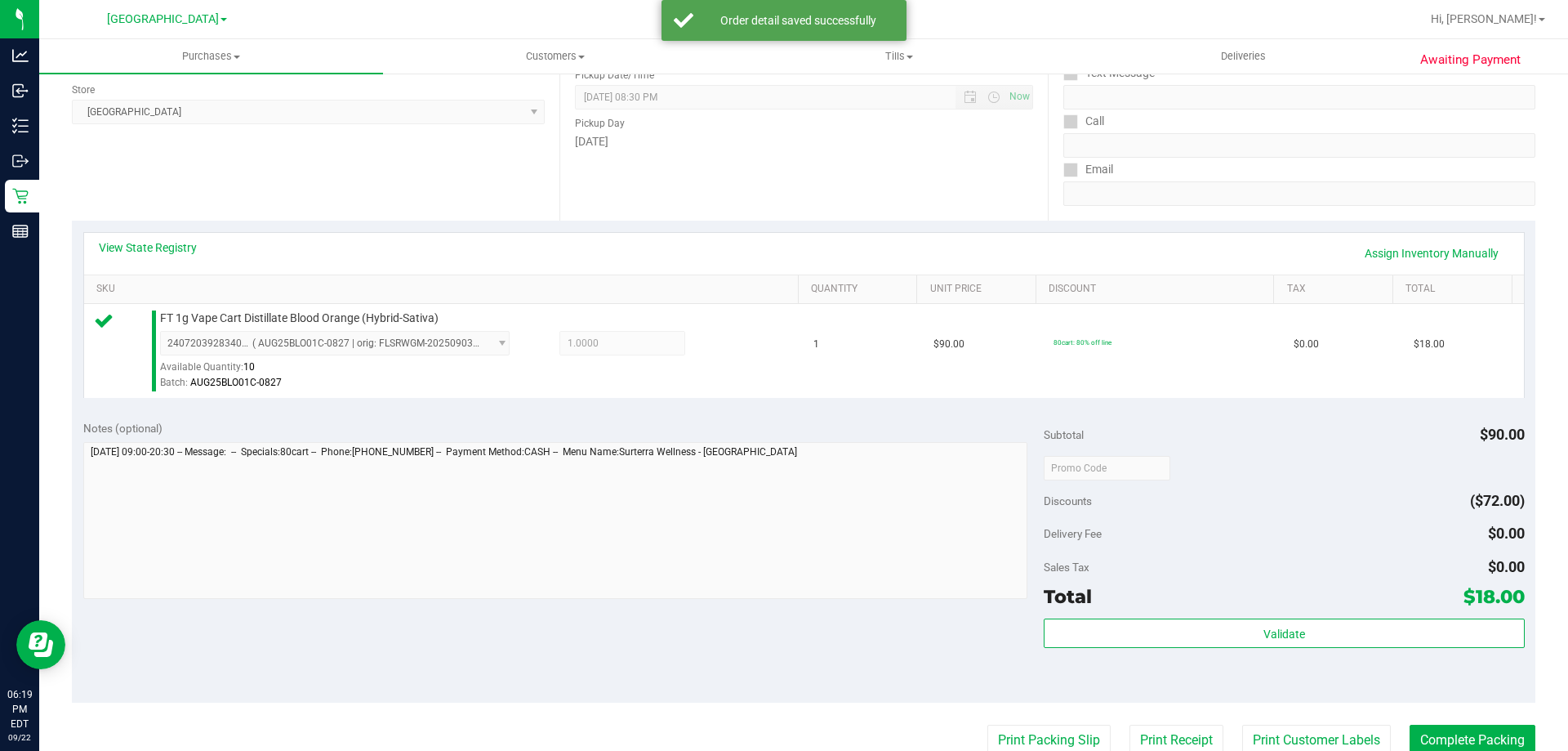
scroll to position [584, 0]
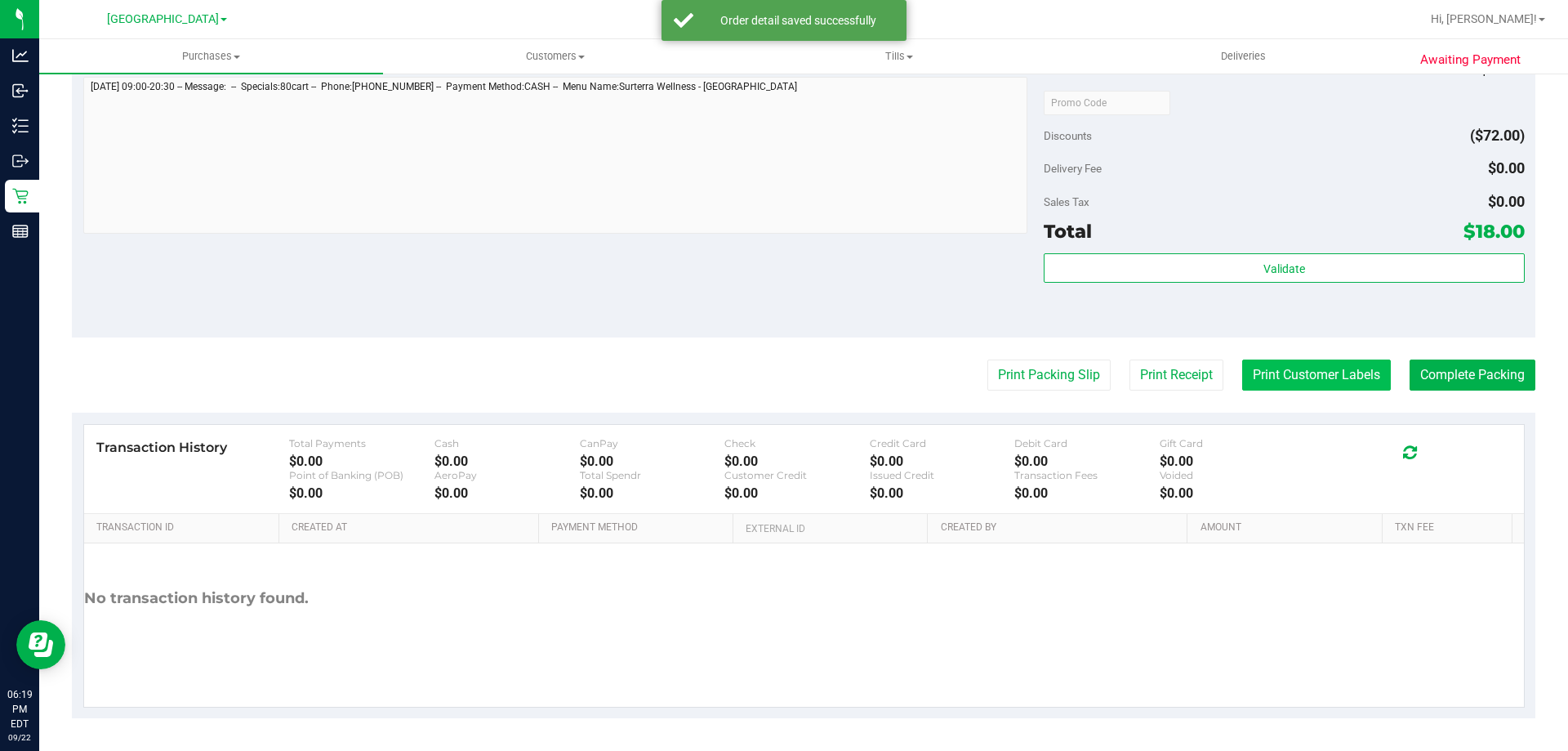
click at [1306, 383] on button "Print Customer Labels" at bounding box center [1316, 375] width 148 height 31
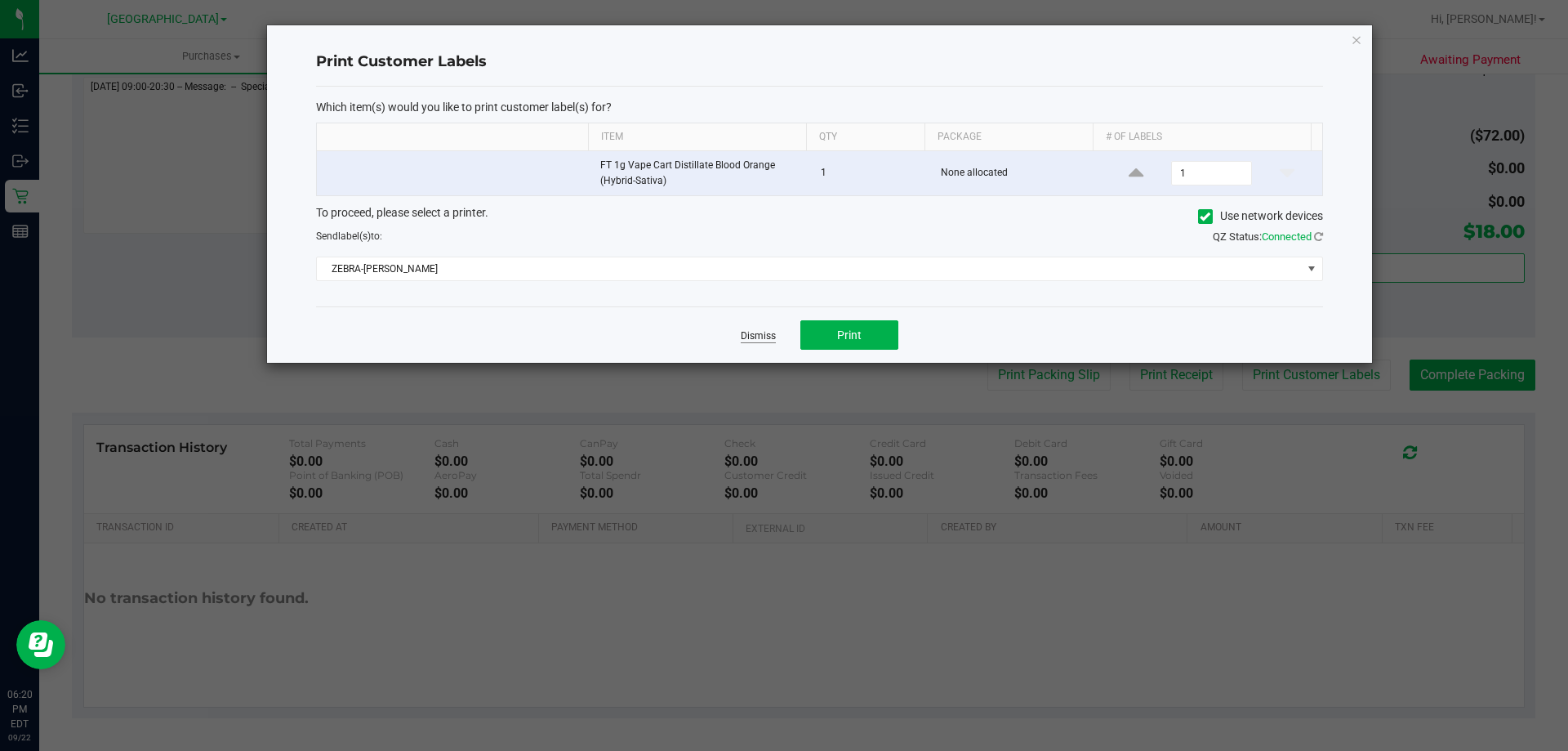
click at [756, 329] on link "Dismiss" at bounding box center [758, 336] width 35 height 14
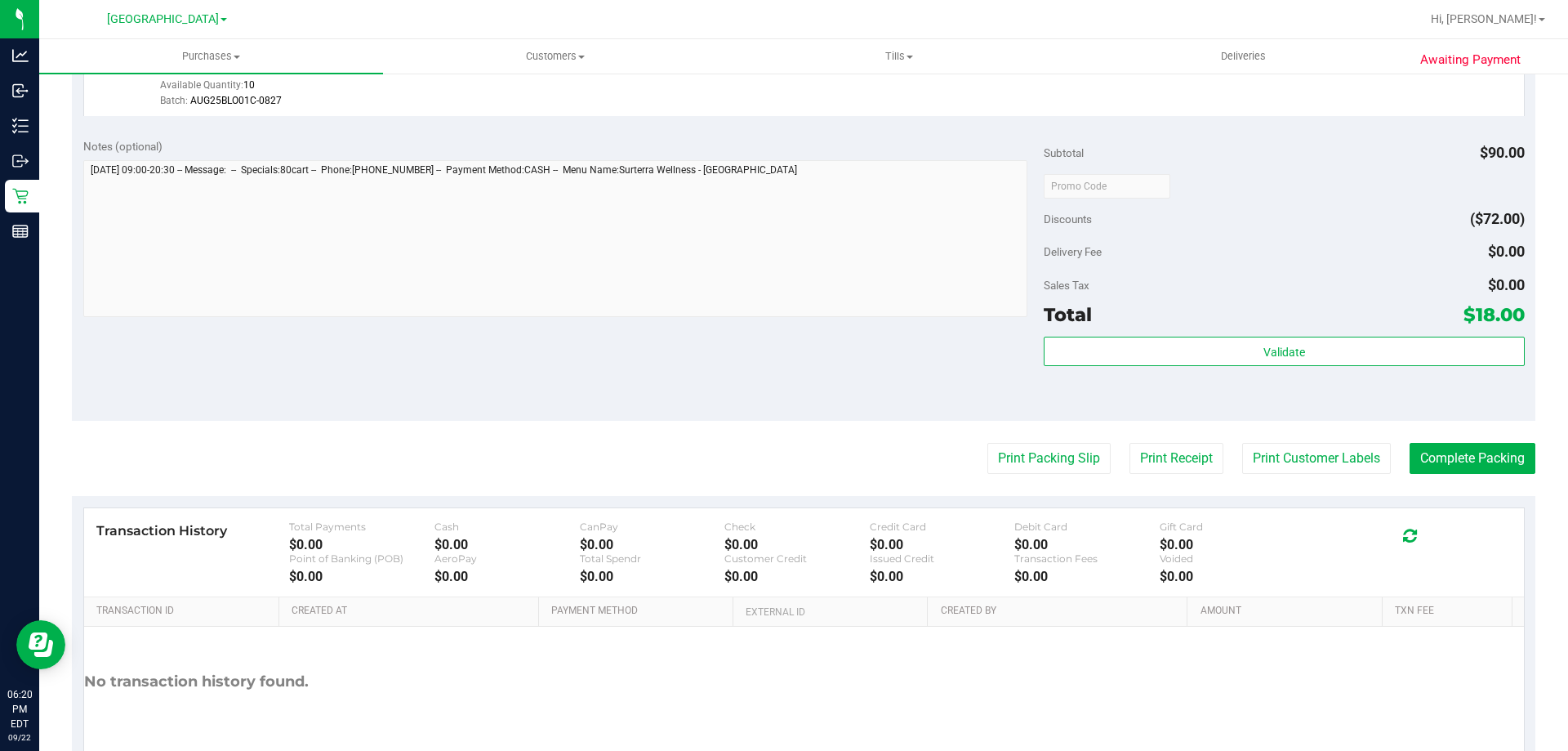
scroll to position [340, 0]
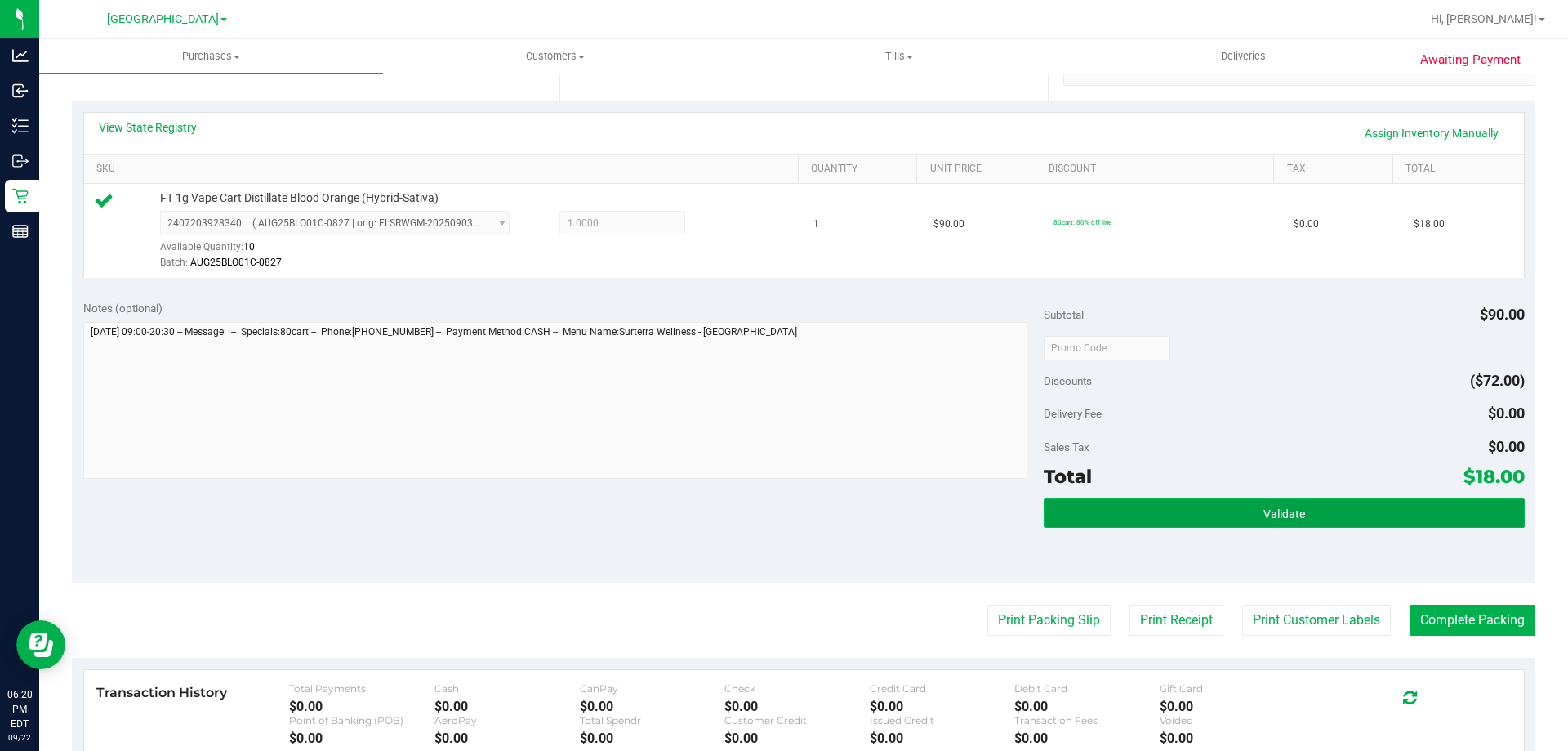
click at [1343, 498] on button "Validate" at bounding box center [1284, 513] width 481 height 29
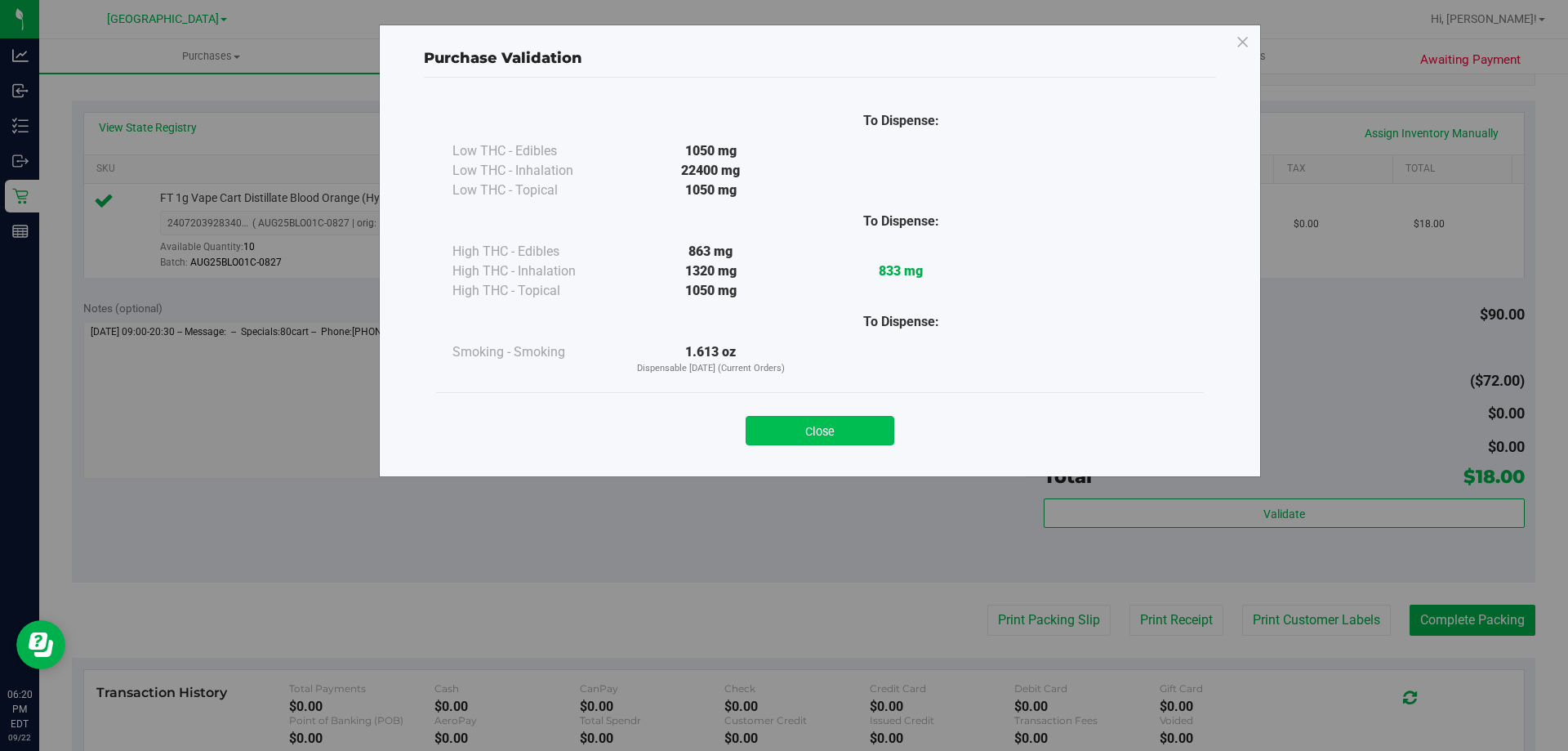
click at [836, 423] on button "Close" at bounding box center [820, 430] width 148 height 29
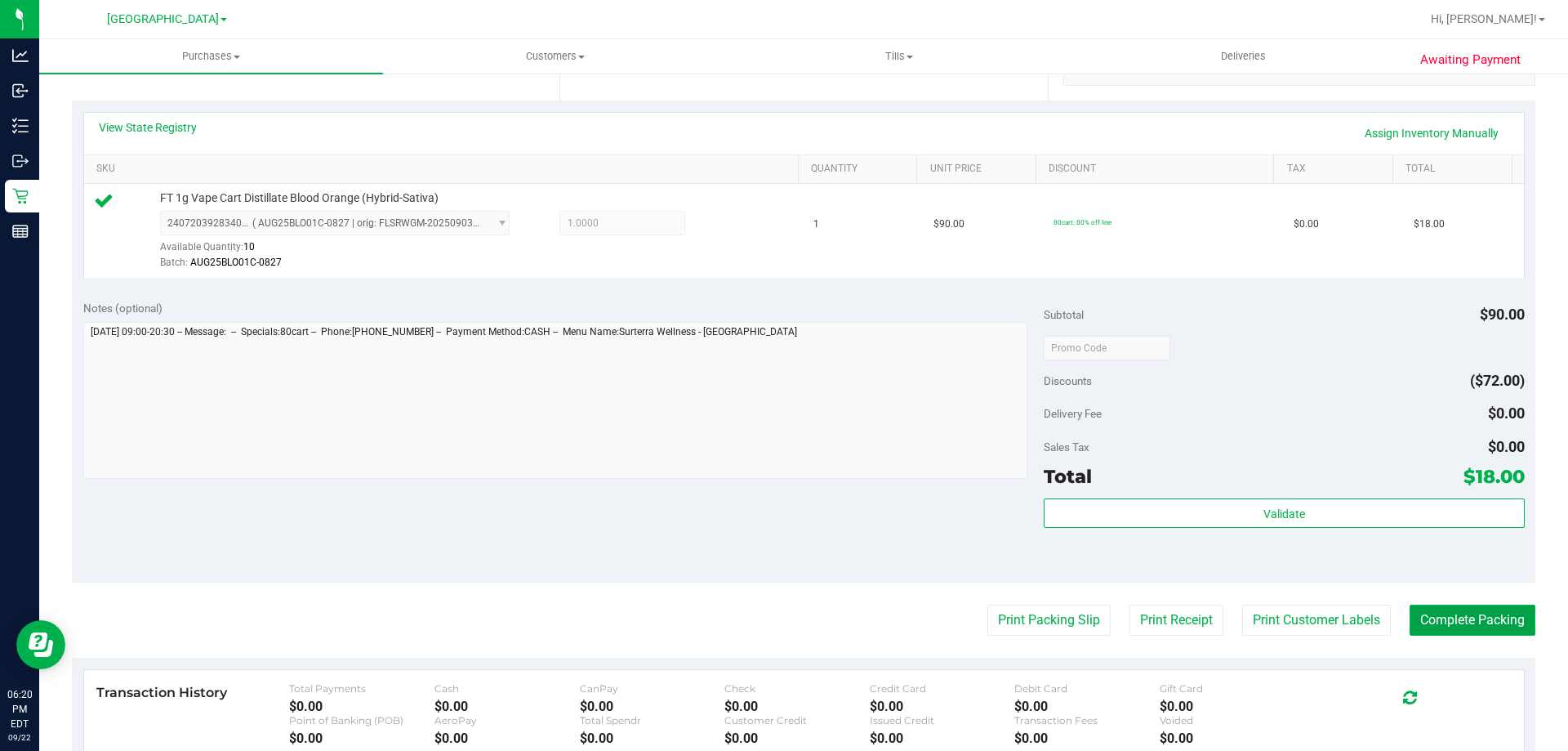
click at [1448, 608] on button "Complete Packing" at bounding box center [1473, 620] width 126 height 31
click at [1448, 608] on button "Complete Packing" at bounding box center [1465, 620] width 139 height 31
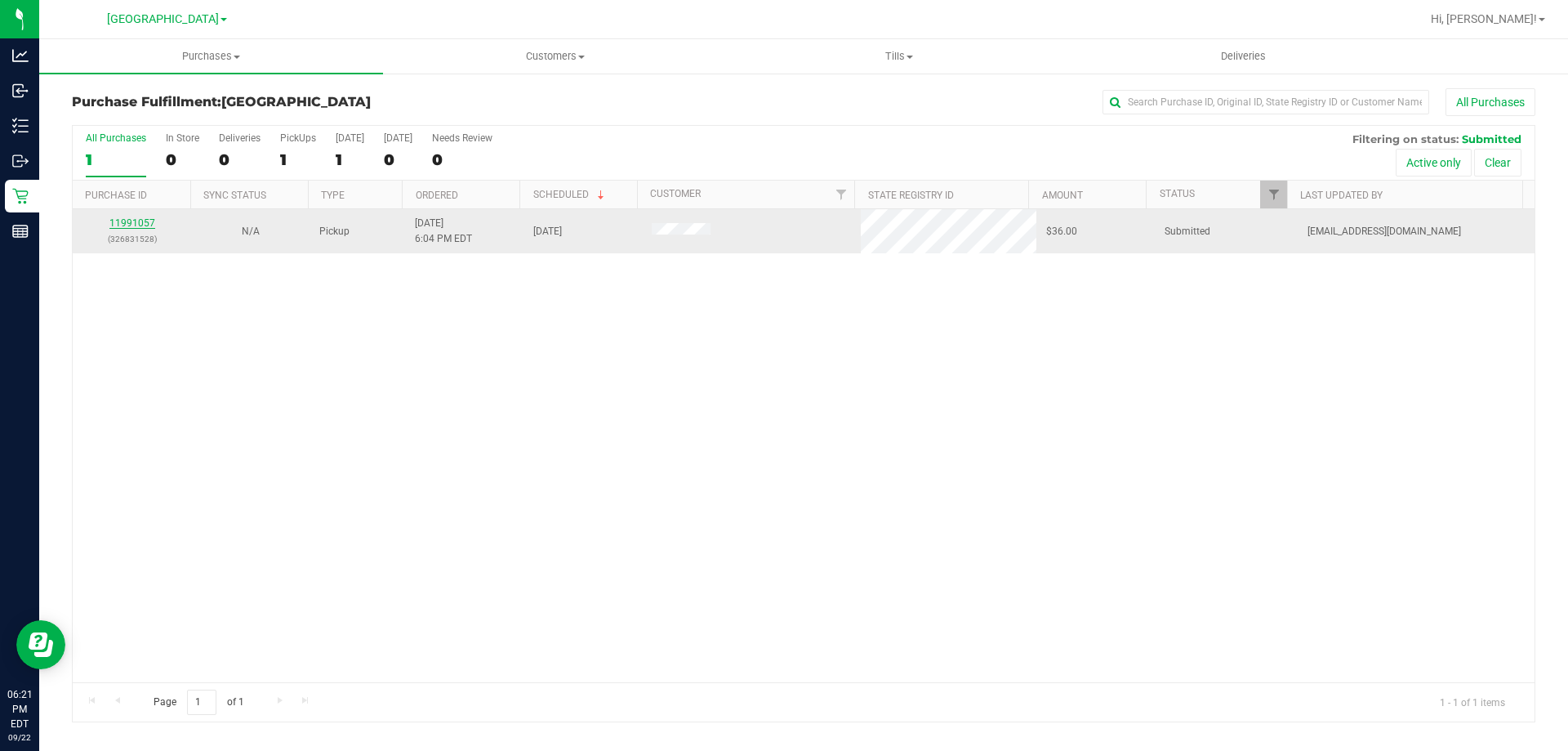
click at [117, 223] on link "11991057" at bounding box center [132, 223] width 46 height 12
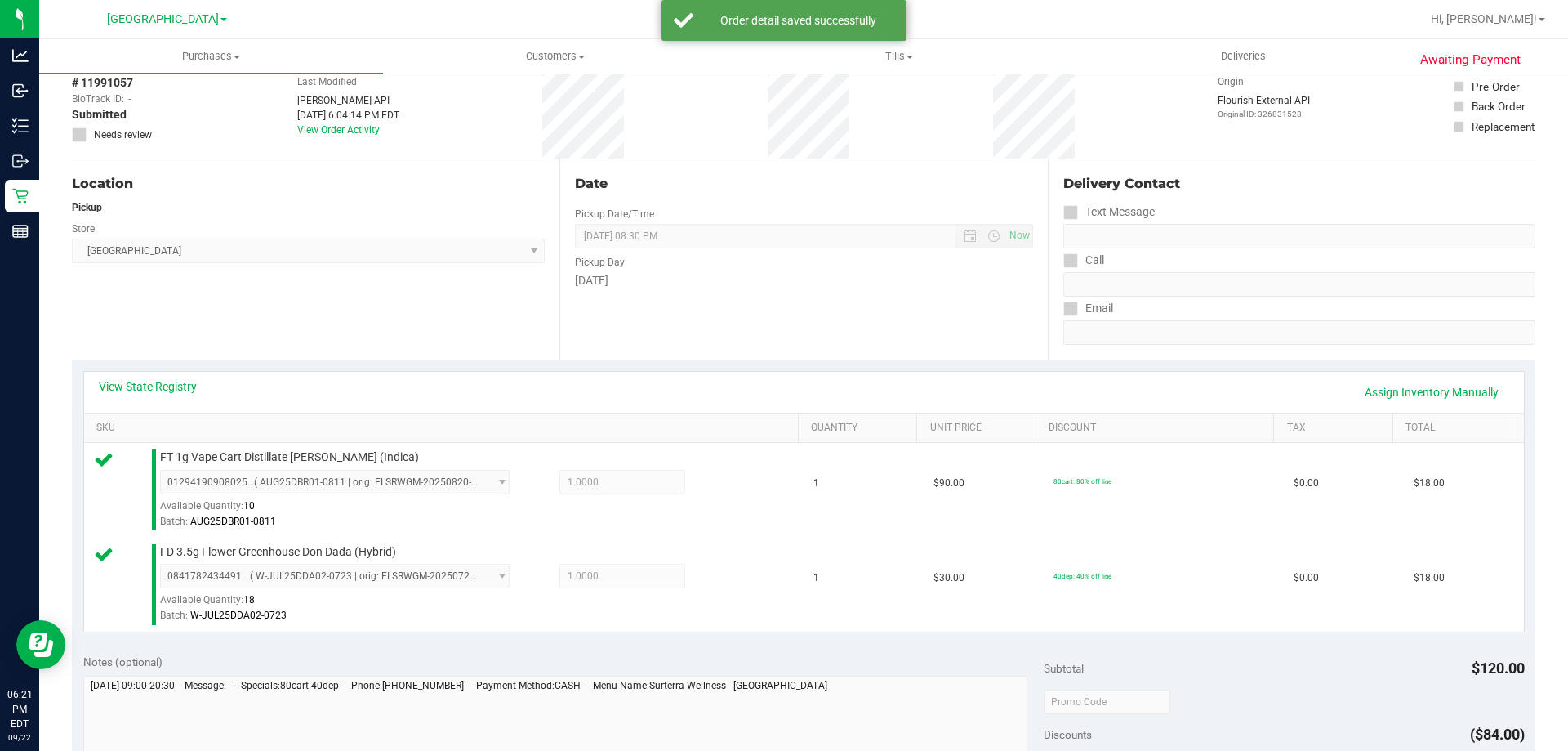
scroll to position [245, 0]
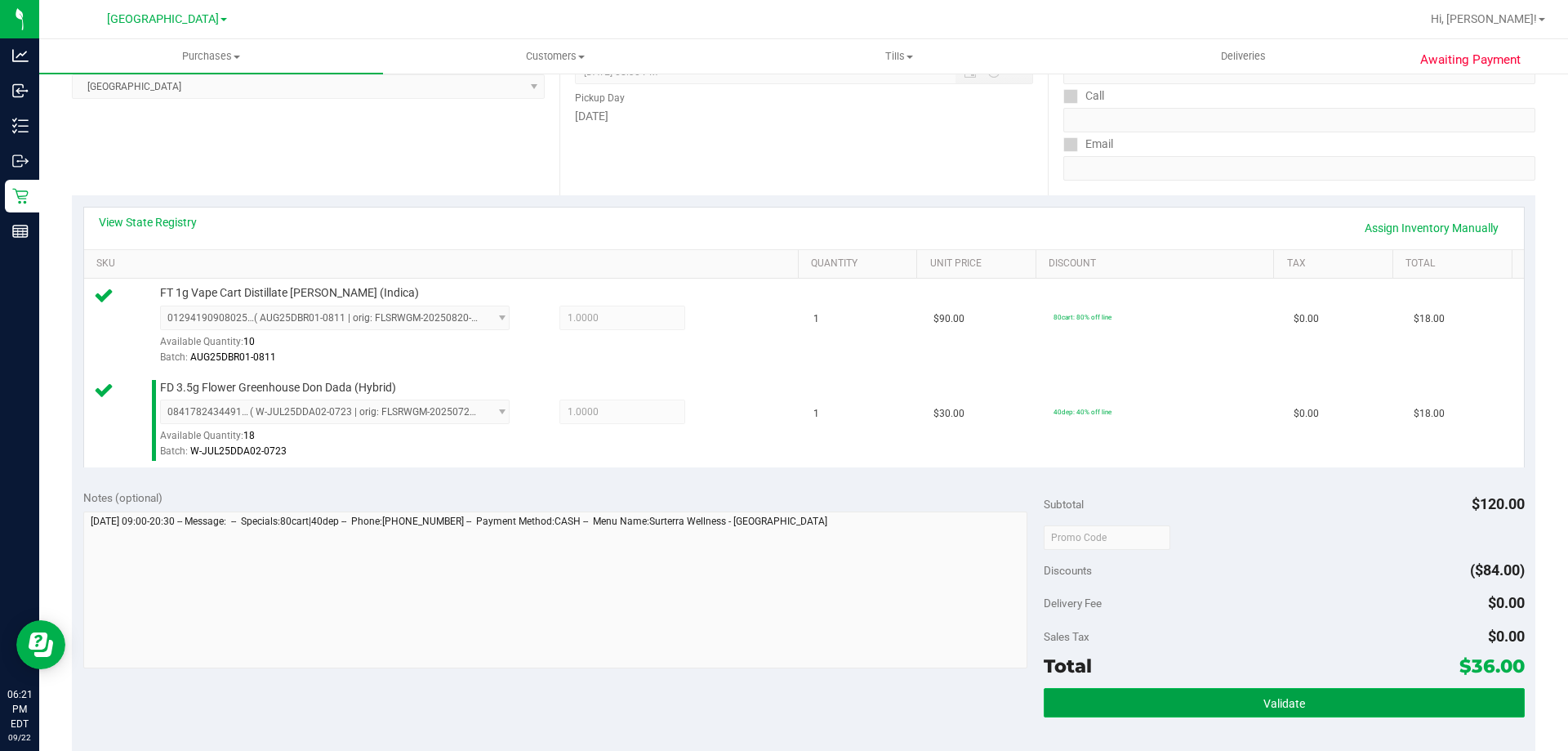
click at [1338, 689] on button "Validate" at bounding box center [1284, 703] width 481 height 29
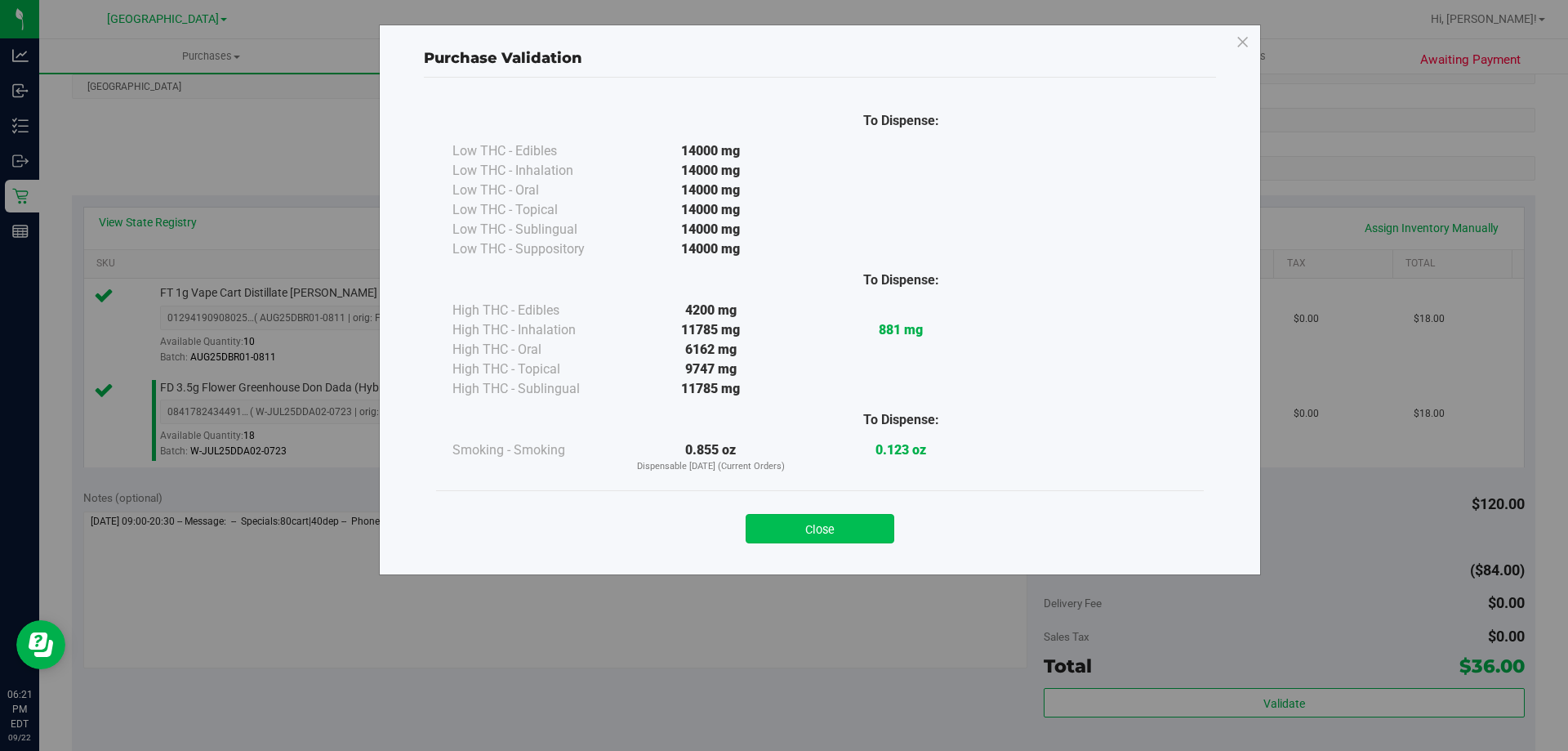
click at [840, 530] on button "Close" at bounding box center [820, 528] width 148 height 29
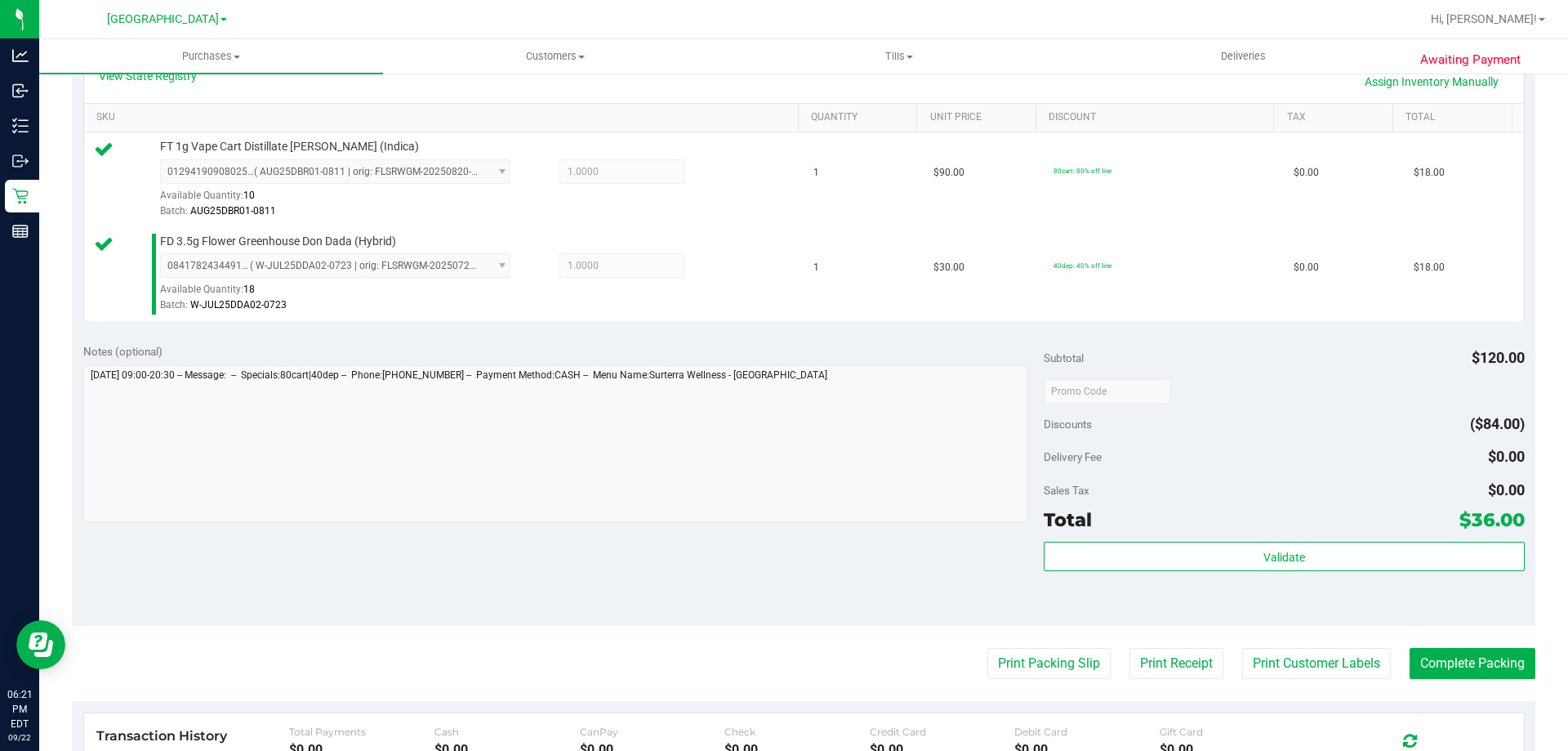
scroll to position [572, 0]
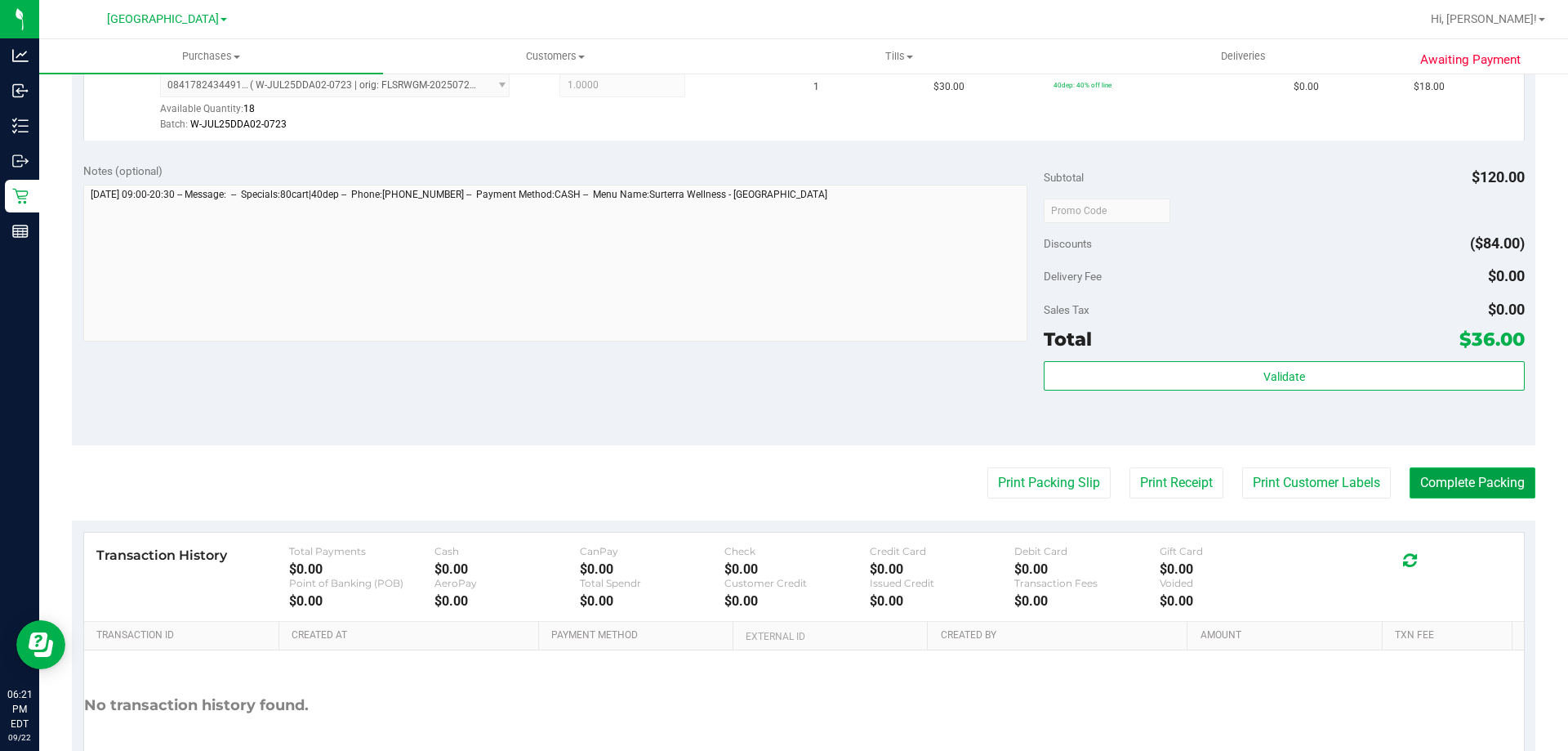
click at [1453, 490] on button "Complete Packing" at bounding box center [1473, 483] width 126 height 31
click at [1453, 490] on button "Complete Packing" at bounding box center [1465, 483] width 139 height 31
